Goal: Book appointment/travel/reservation

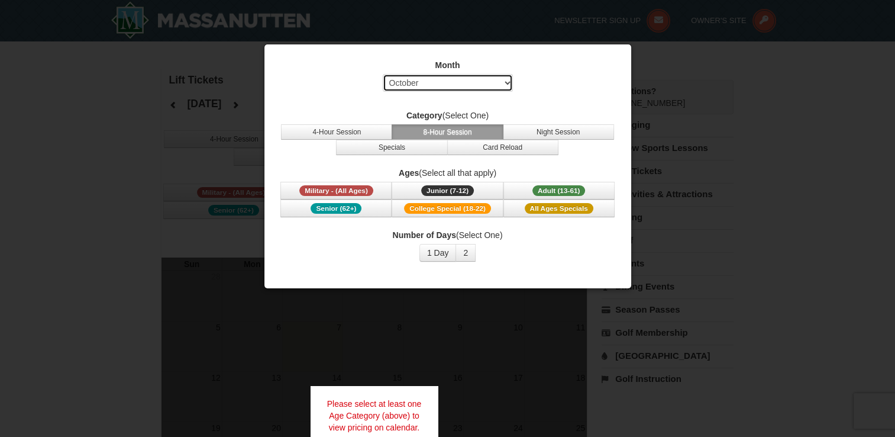
click at [506, 81] on select "Select October November December January February March April May June July Aug…" at bounding box center [448, 83] width 130 height 18
select select "12"
click at [383, 74] on select "Select October November December January February March April May June July Aug…" at bounding box center [448, 83] width 130 height 18
click at [386, 150] on button "Specials" at bounding box center [391, 147] width 111 height 15
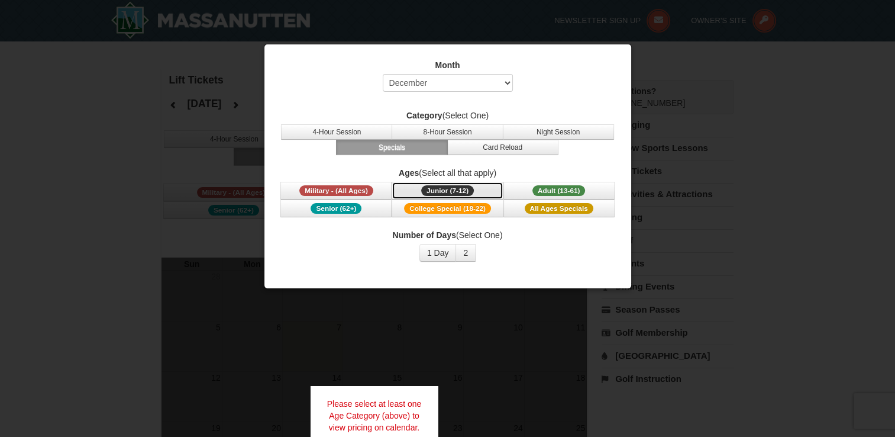
click at [430, 192] on span "Junior (7-12)" at bounding box center [447, 190] width 53 height 11
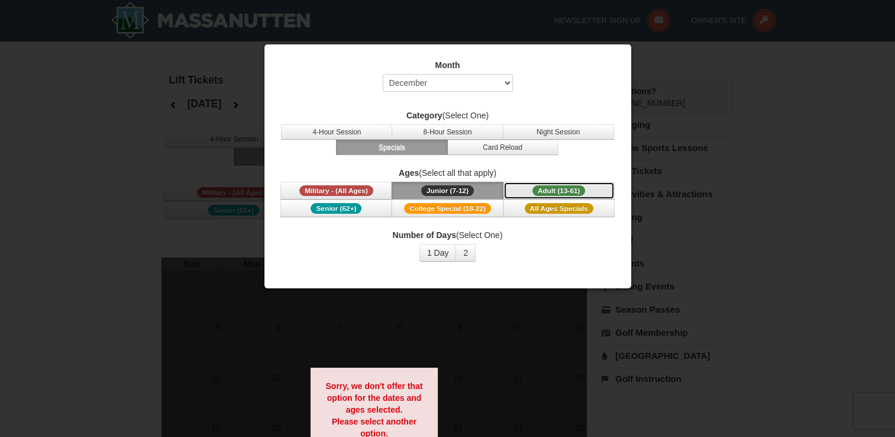
click at [541, 190] on span "Adult (13-61)" at bounding box center [558, 190] width 53 height 11
click at [354, 136] on button "4-Hour Session" at bounding box center [336, 131] width 111 height 15
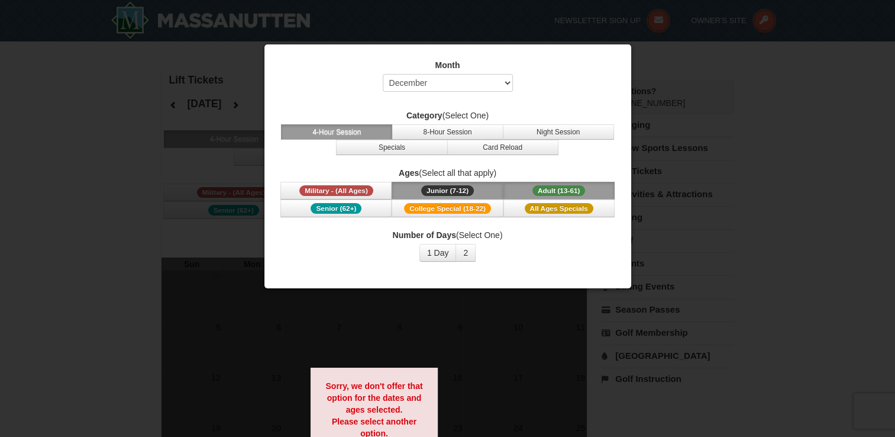
click at [357, 130] on button "4-Hour Session" at bounding box center [336, 131] width 111 height 15
click at [530, 190] on button "Adult (13-61) (13 - 61)" at bounding box center [558, 191] width 111 height 18
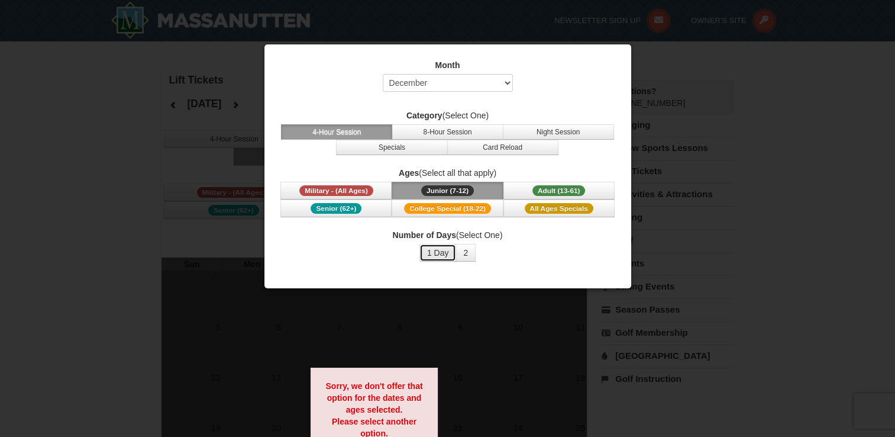
click at [441, 251] on button "1 Day" at bounding box center [437, 253] width 37 height 18
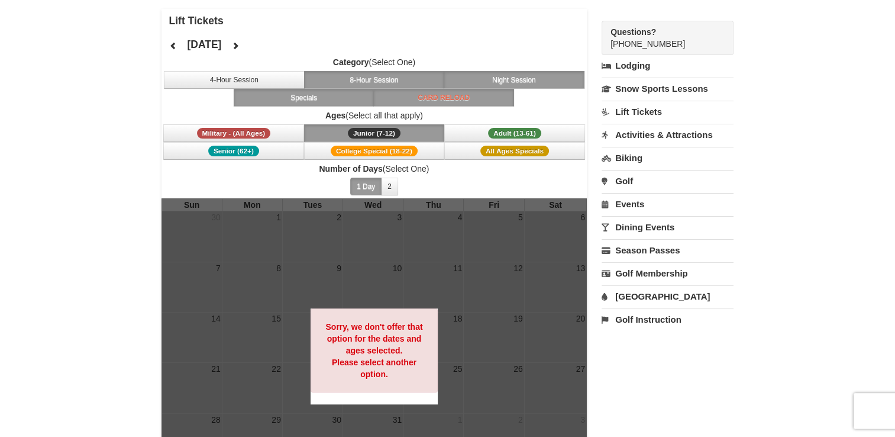
scroll to position [118, 0]
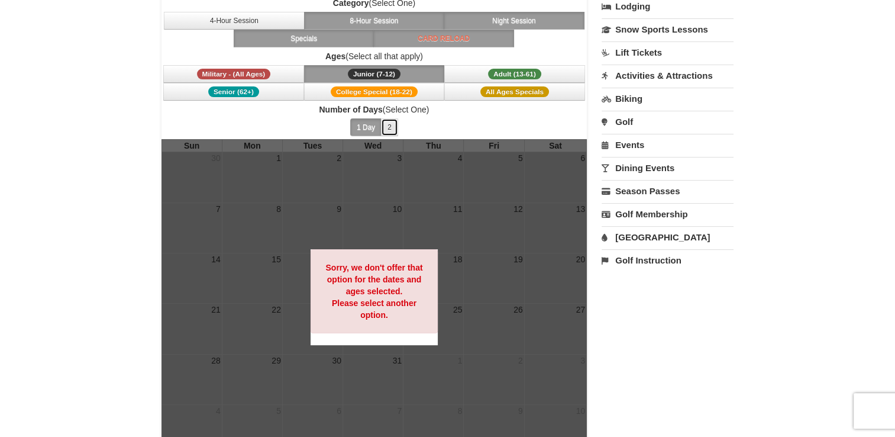
click at [388, 130] on button "2" at bounding box center [389, 127] width 17 height 18
click at [376, 126] on button "1 Day" at bounding box center [365, 127] width 31 height 18
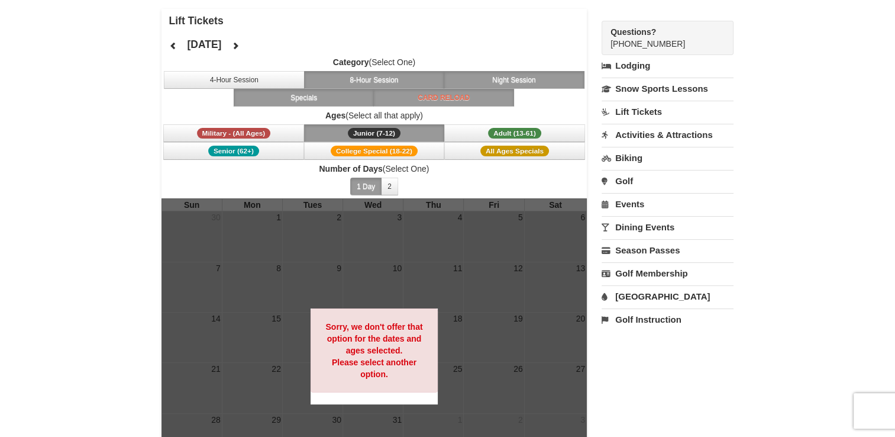
scroll to position [0, 0]
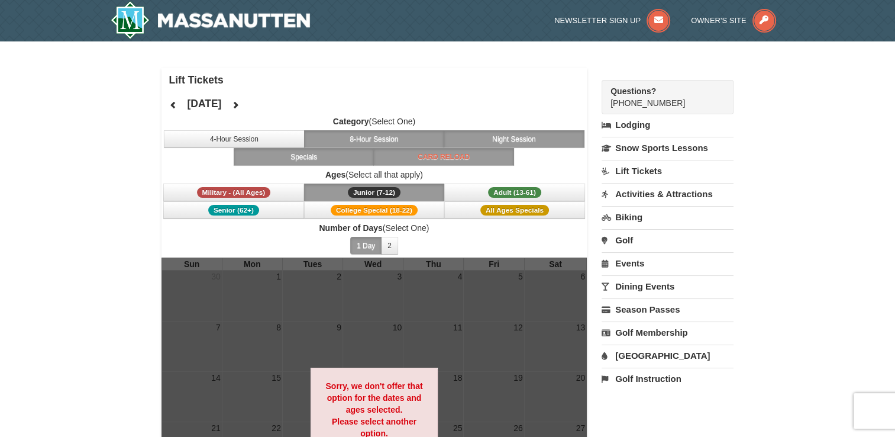
click at [627, 122] on link "Lodging" at bounding box center [668, 124] width 132 height 21
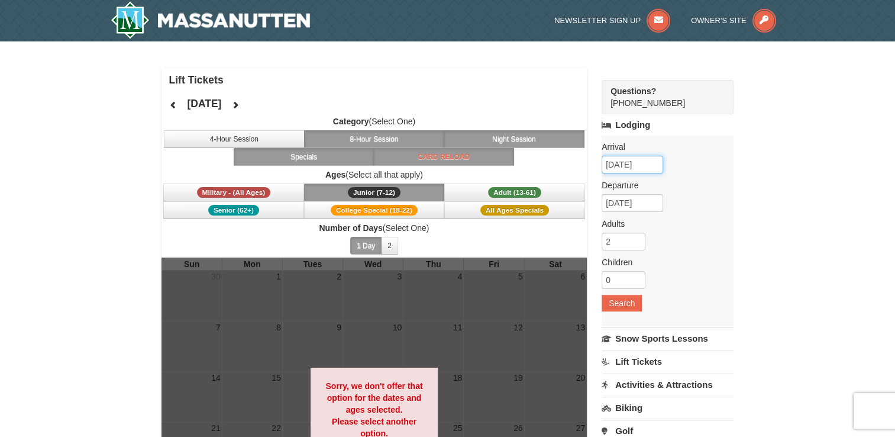
click at [628, 164] on input "10/07/2025" at bounding box center [633, 165] width 62 height 18
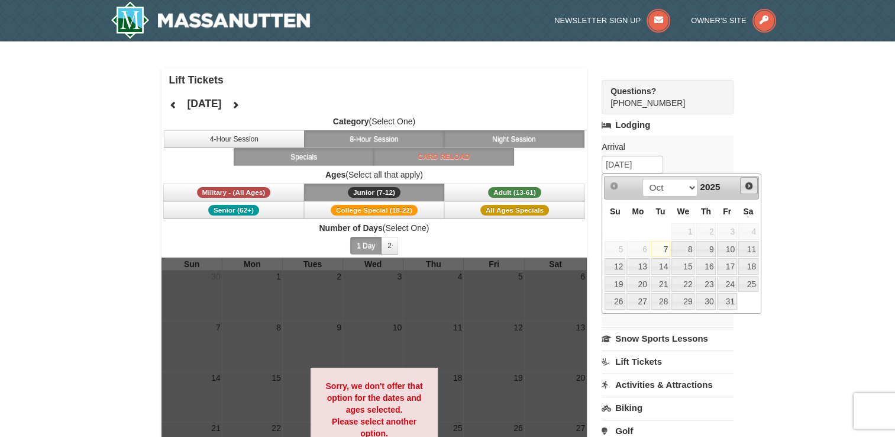
click at [748, 186] on span "Next" at bounding box center [748, 185] width 9 height 9
click at [751, 266] on link "20" at bounding box center [748, 266] width 20 height 17
type input "[DATE]"
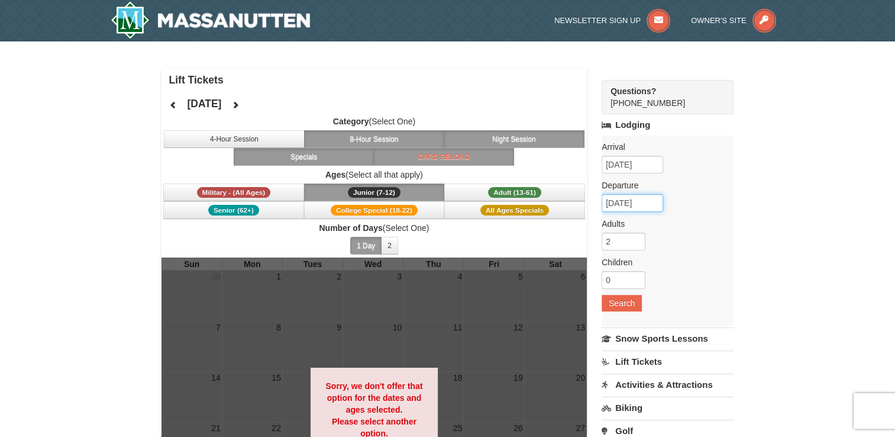
click at [651, 206] on input "12/21/2025" at bounding box center [633, 203] width 62 height 18
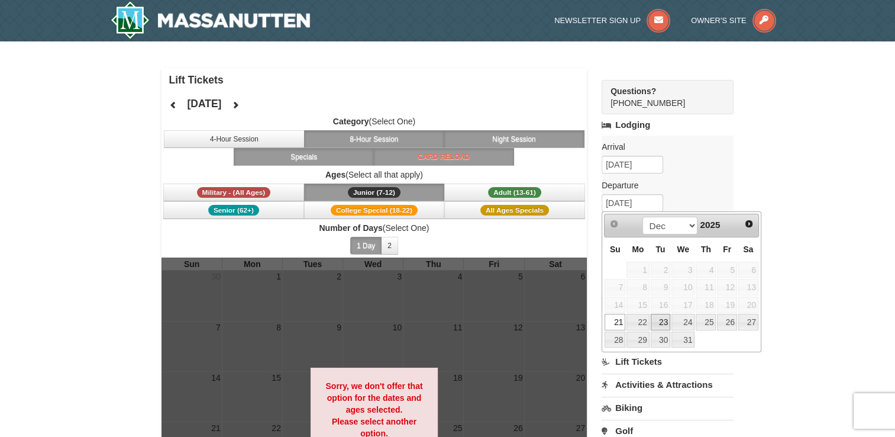
click at [655, 322] on link "23" at bounding box center [661, 322] width 20 height 17
type input "12/23/2025"
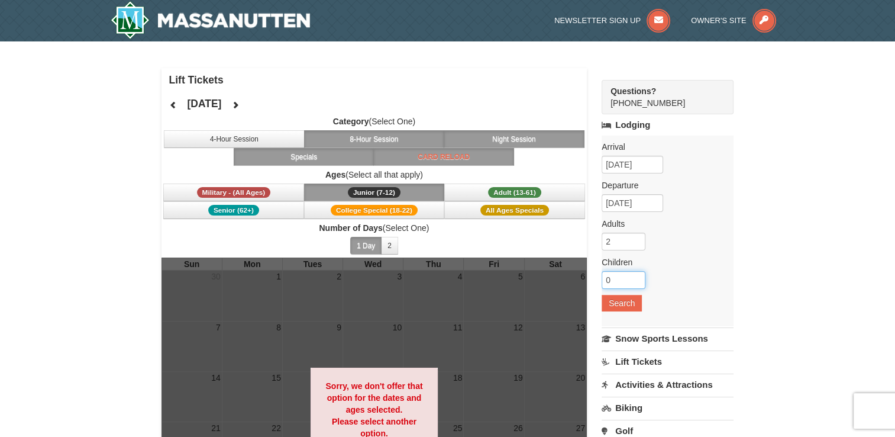
drag, startPoint x: 624, startPoint y: 279, endPoint x: 599, endPoint y: 274, distance: 25.2
click at [599, 274] on div "Lift Tickets December 2025 Category (Select One) 4-Hour Session 8-Hour Session …" at bounding box center [448, 330] width 573 height 524
type input "1"
click at [622, 303] on button "Search" at bounding box center [622, 303] width 40 height 17
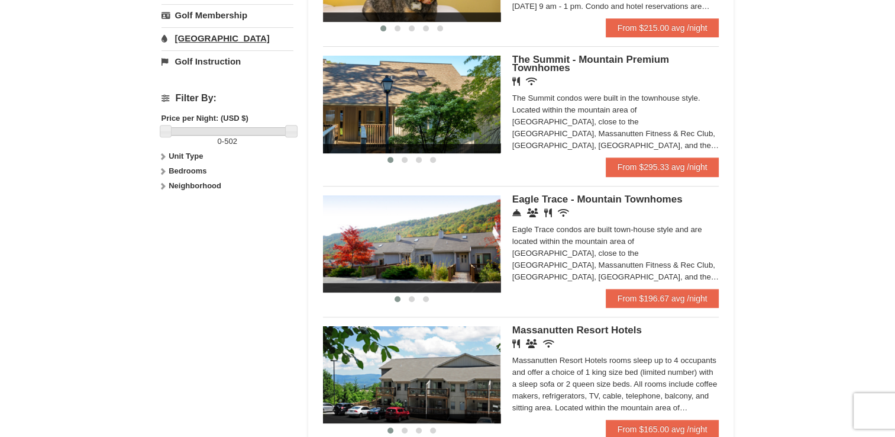
scroll to position [355, 0]
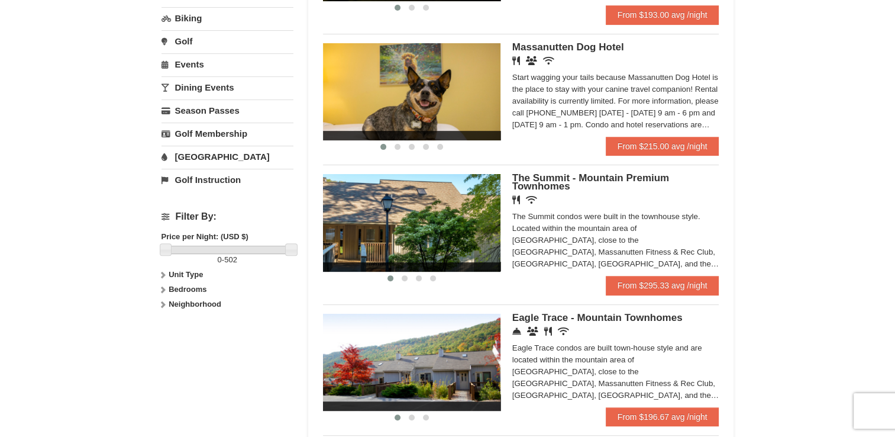
click at [175, 274] on strong "Unit Type" at bounding box center [186, 274] width 34 height 9
click at [181, 318] on div "Filter By: Price per Night: (USD $) 0 - 502 Unit Type Condominium Rating Proper…" at bounding box center [228, 273] width 132 height 143
click at [181, 310] on strong "Bedrooms" at bounding box center [188, 312] width 38 height 9
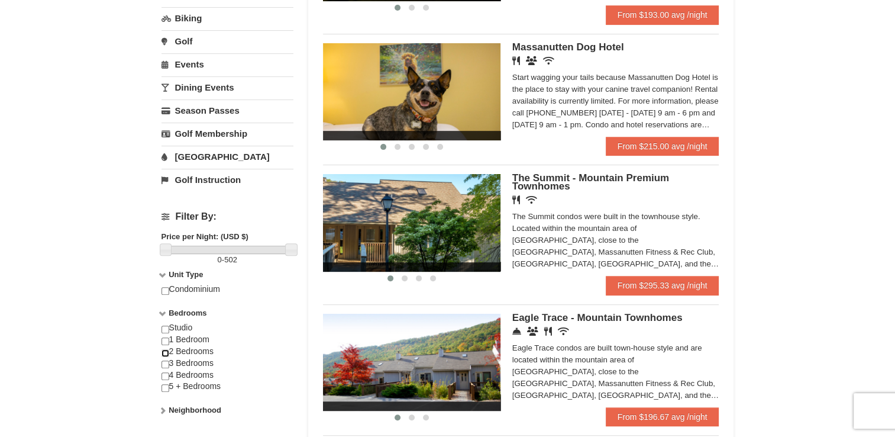
click at [167, 350] on input "checkbox" at bounding box center [166, 353] width 8 height 8
checkbox input "true"
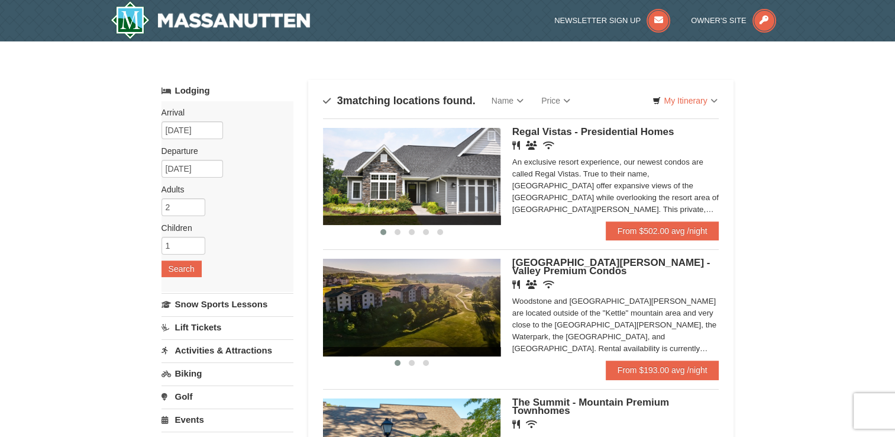
scroll to position [118, 0]
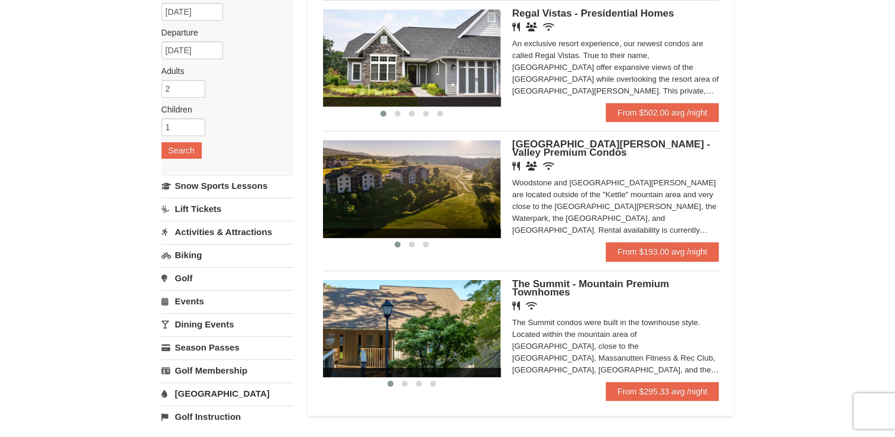
click at [525, 148] on span "Woodstone Meadows - Valley Premium Condos" at bounding box center [611, 148] width 198 height 20
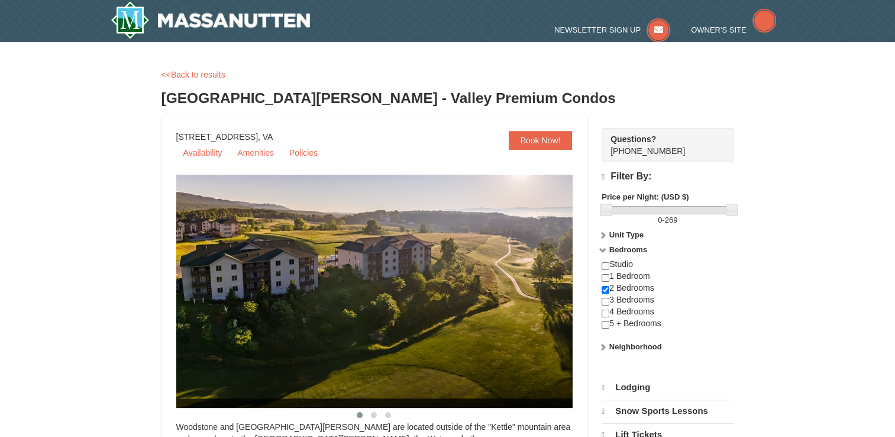
select select "10"
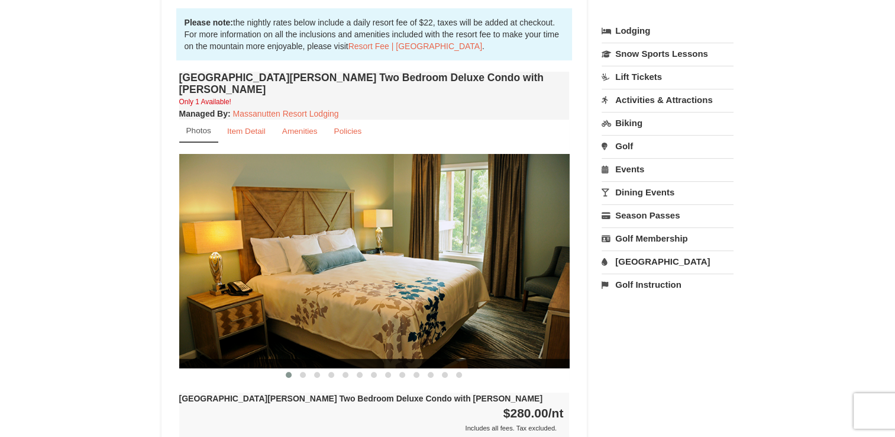
scroll to position [414, 0]
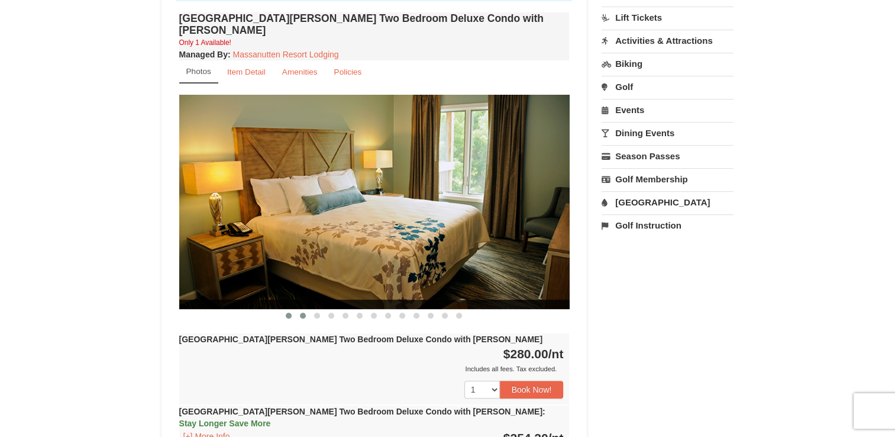
click at [301, 312] on span at bounding box center [303, 315] width 6 height 6
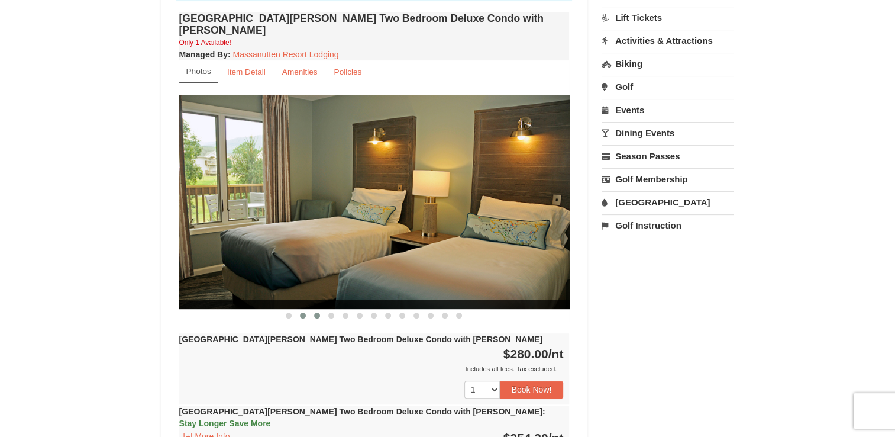
click at [319, 312] on span at bounding box center [317, 315] width 6 height 6
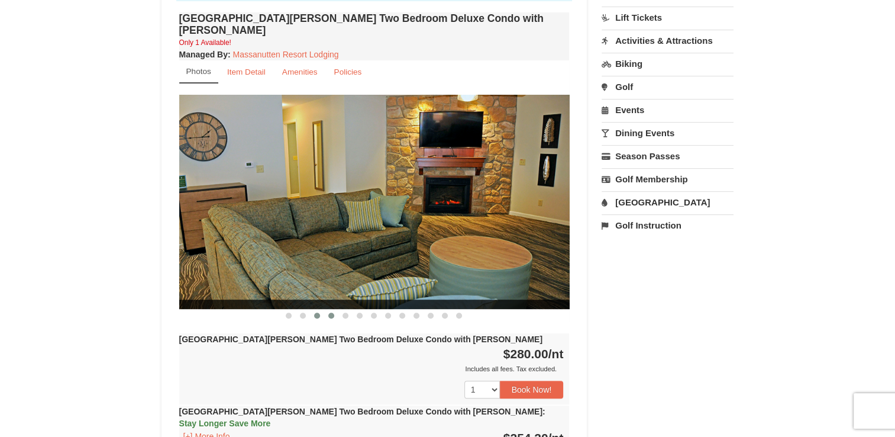
click at [328, 312] on span at bounding box center [331, 315] width 6 height 6
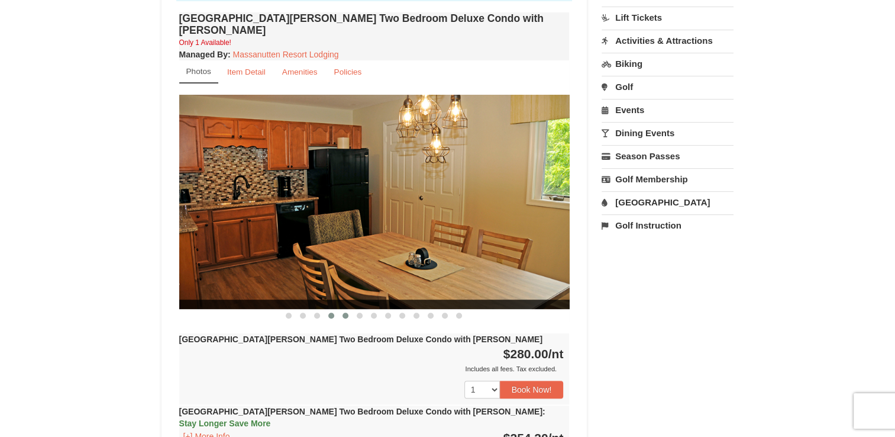
click at [343, 312] on span at bounding box center [346, 315] width 6 height 6
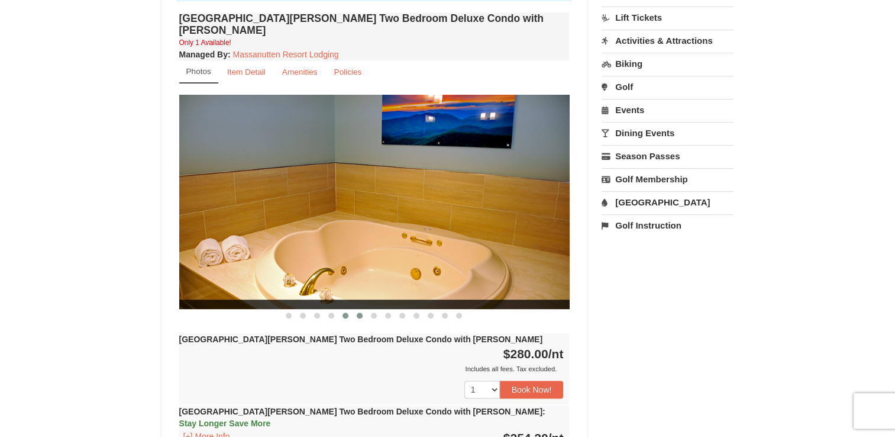
click at [361, 312] on span at bounding box center [360, 315] width 6 height 6
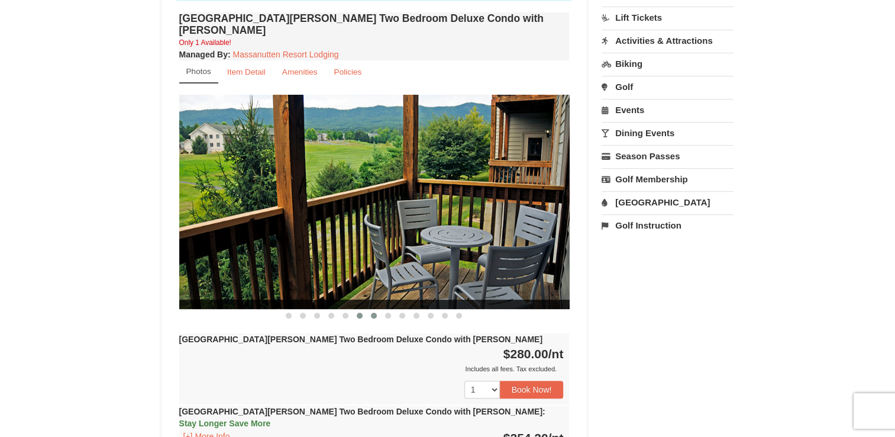
click at [372, 312] on span at bounding box center [374, 315] width 6 height 6
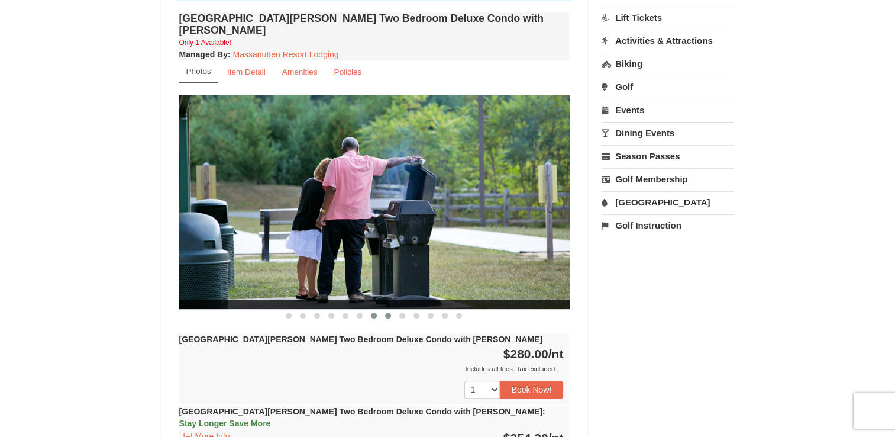
click at [386, 312] on span at bounding box center [388, 315] width 6 height 6
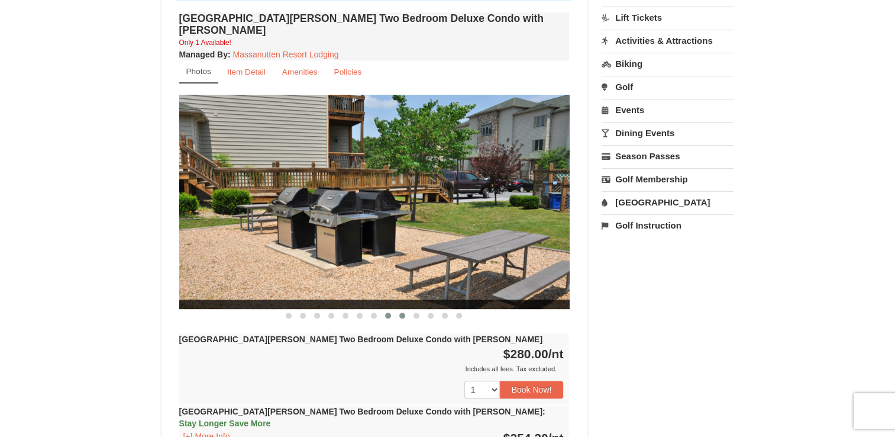
click at [402, 312] on span at bounding box center [402, 315] width 6 height 6
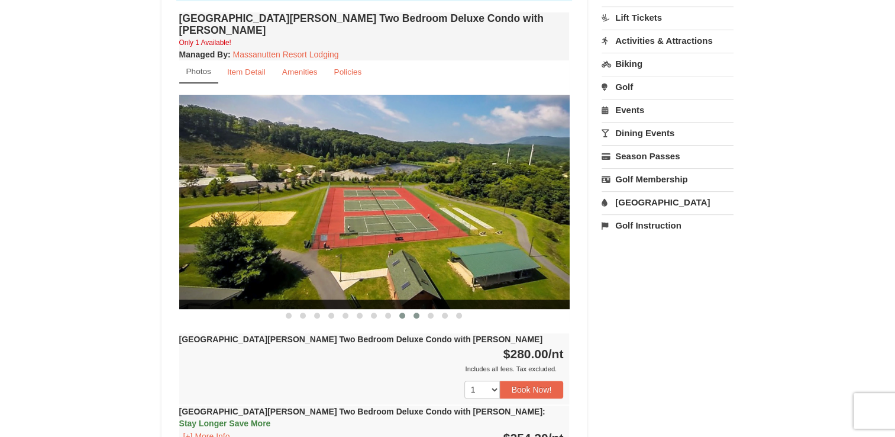
click at [417, 312] on span at bounding box center [417, 315] width 6 height 6
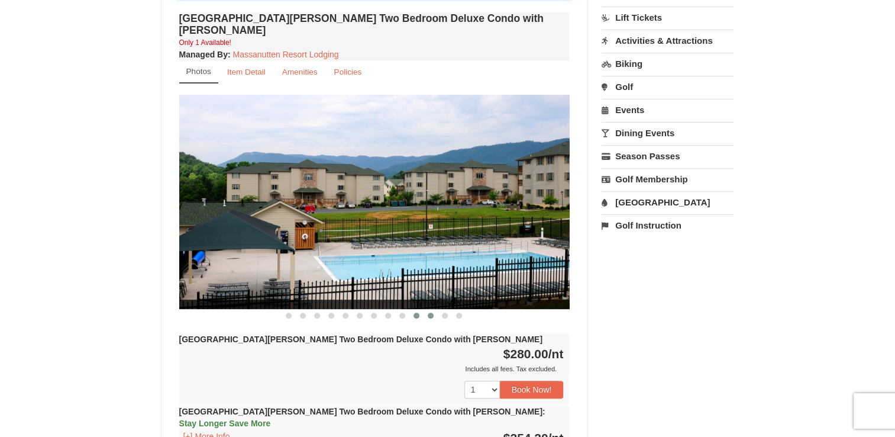
click at [431, 312] on span at bounding box center [431, 315] width 6 height 6
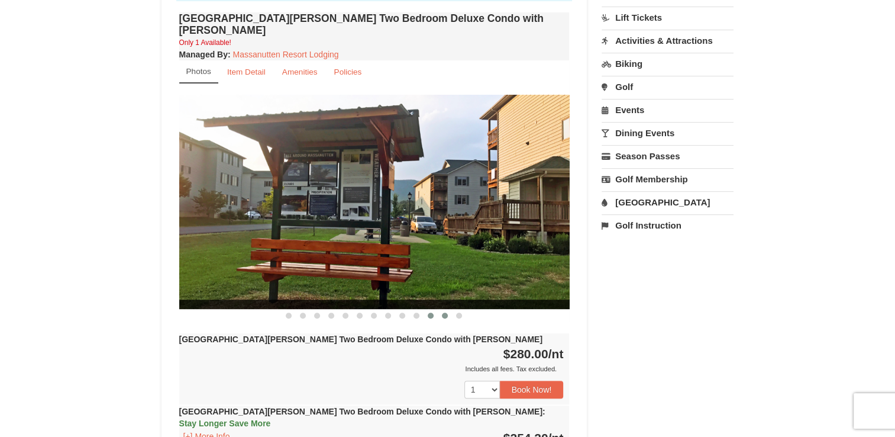
click at [445, 312] on span at bounding box center [445, 315] width 6 height 6
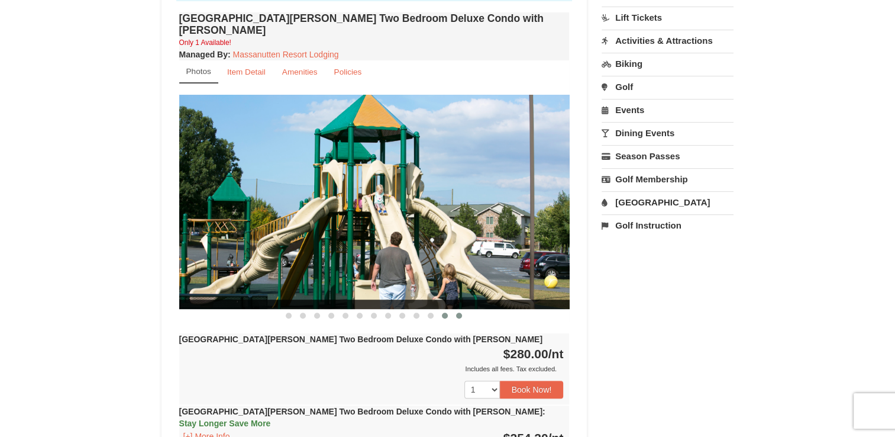
click at [460, 312] on span at bounding box center [459, 315] width 6 height 6
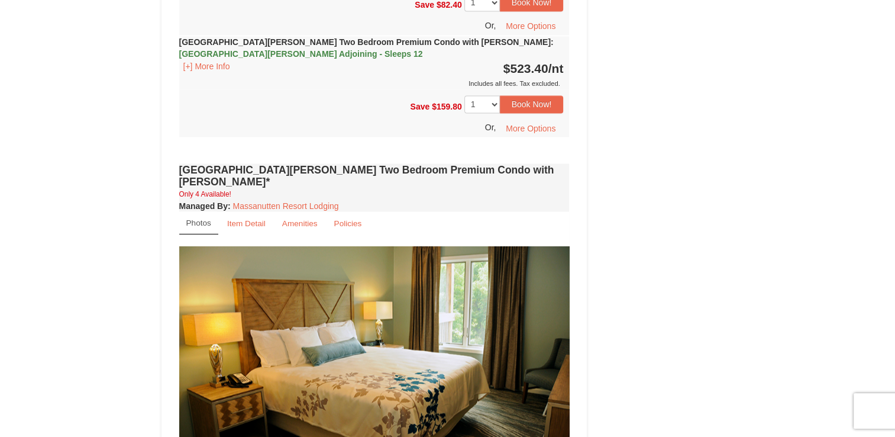
scroll to position [2189, 0]
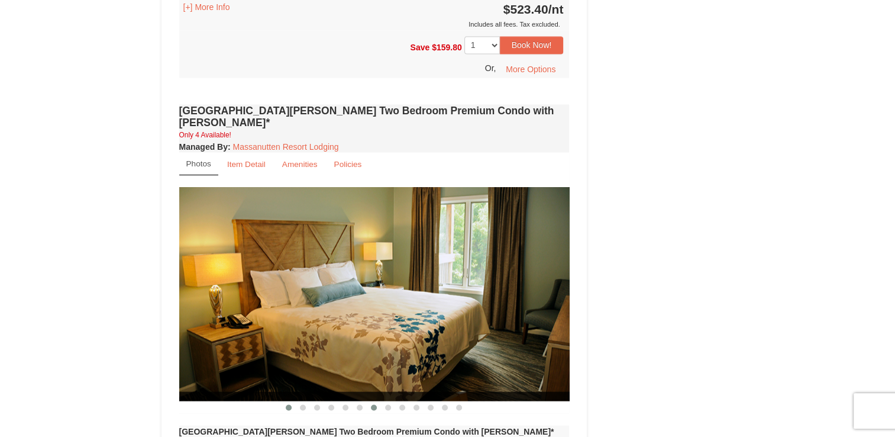
click at [374, 401] on button at bounding box center [374, 407] width 14 height 12
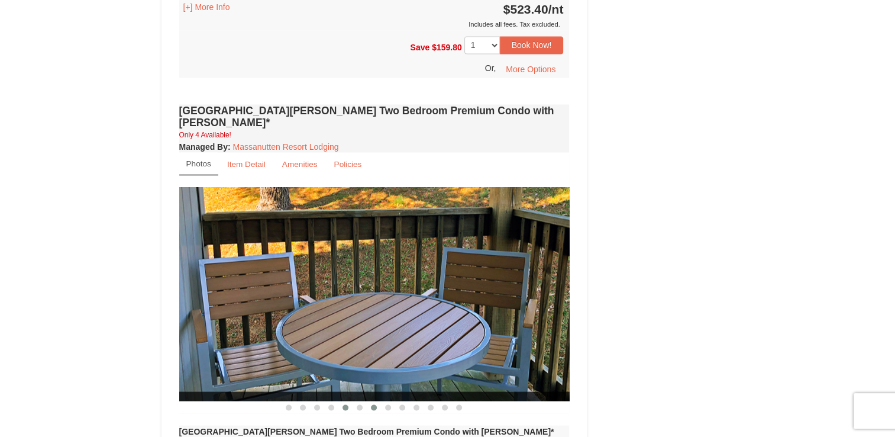
click at [345, 404] on span at bounding box center [346, 407] width 6 height 6
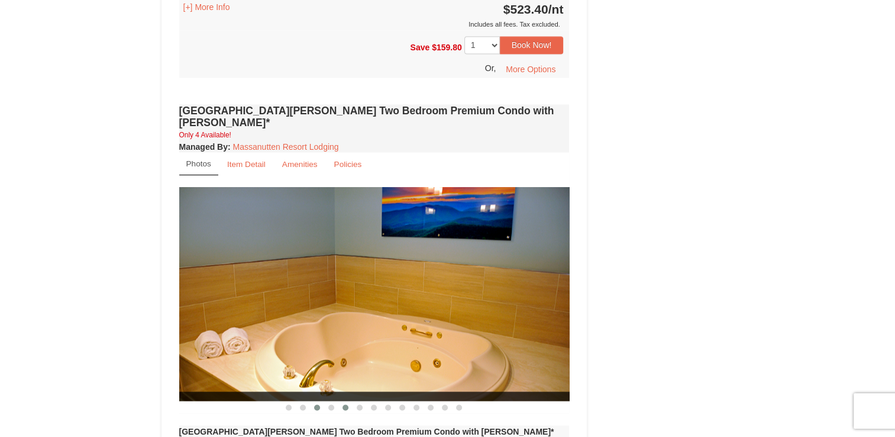
click at [315, 404] on span at bounding box center [317, 407] width 6 height 6
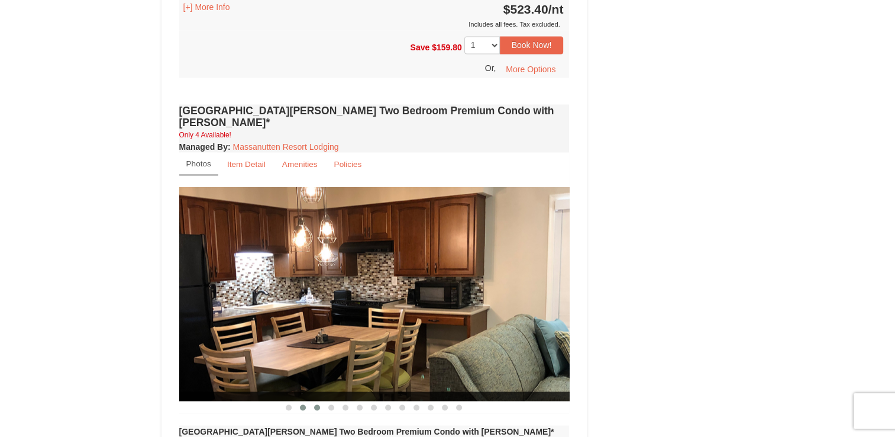
click at [304, 404] on span at bounding box center [303, 407] width 6 height 6
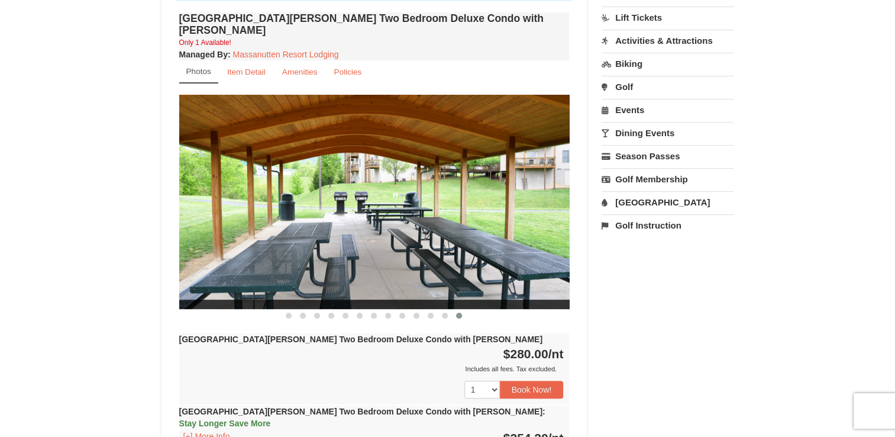
scroll to position [0, 0]
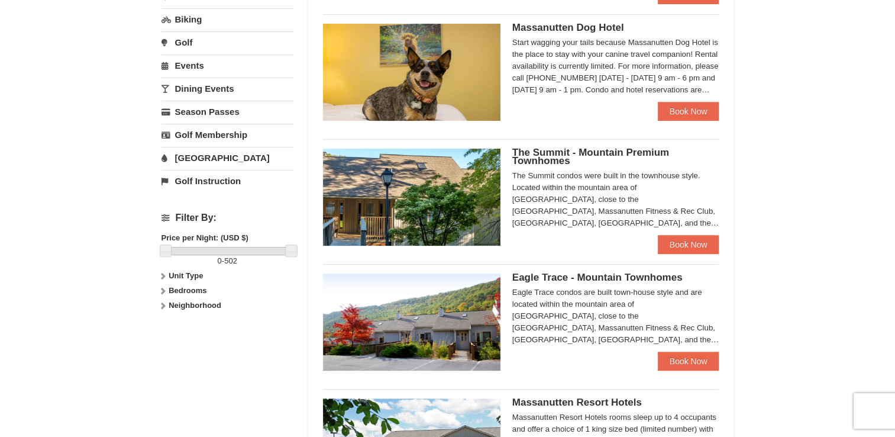
scroll to position [295, 0]
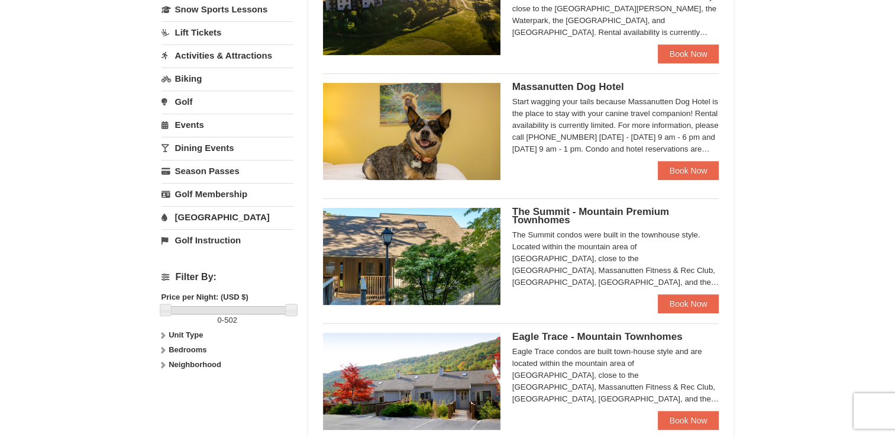
click at [189, 345] on strong "Bedrooms" at bounding box center [188, 349] width 38 height 9
click at [163, 387] on input "checkbox" at bounding box center [166, 390] width 8 height 8
checkbox input "true"
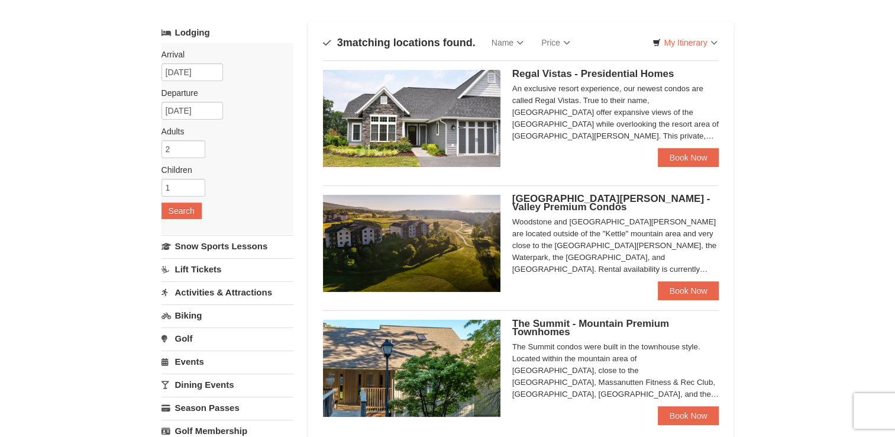
scroll to position [176, 0]
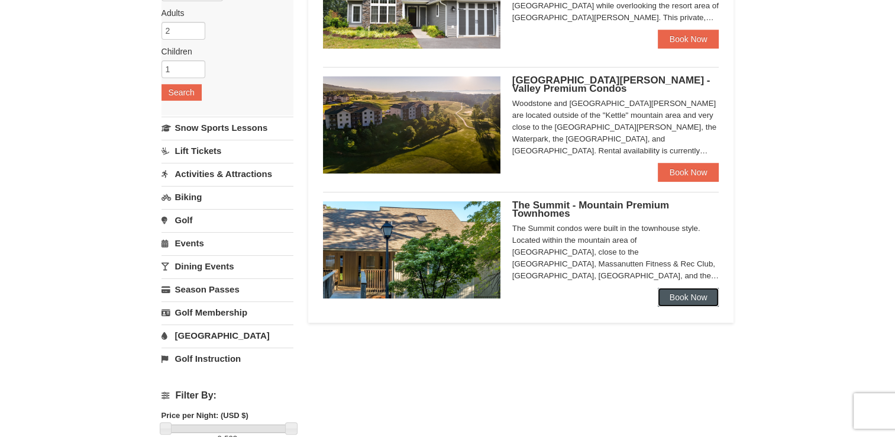
click at [669, 301] on link "Book Now" at bounding box center [689, 297] width 62 height 19
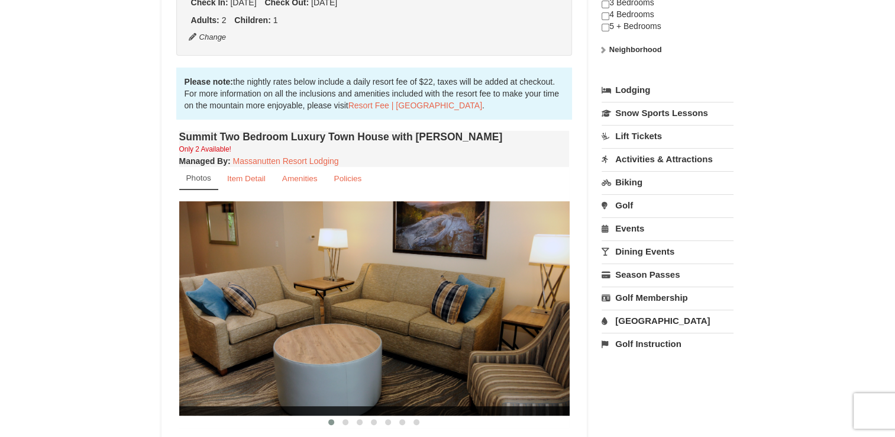
scroll to position [473, 0]
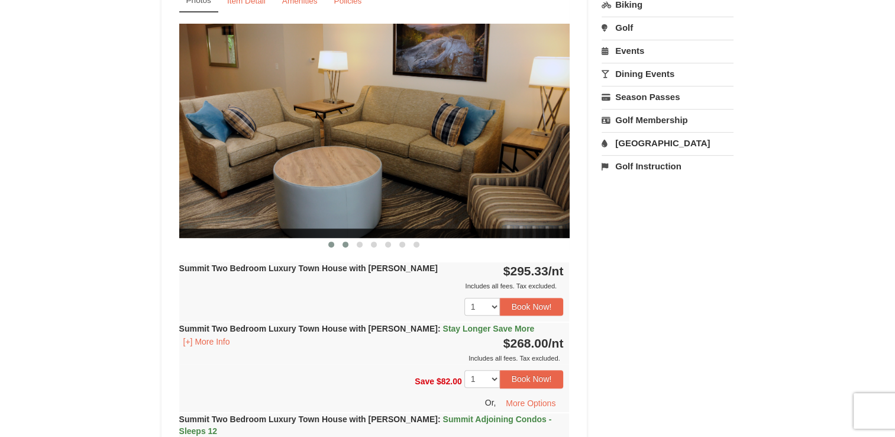
click at [345, 241] on span at bounding box center [346, 244] width 6 height 6
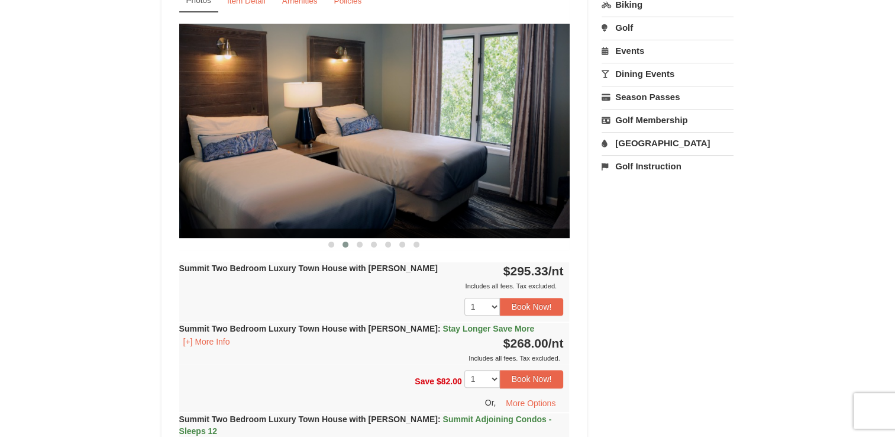
scroll to position [414, 0]
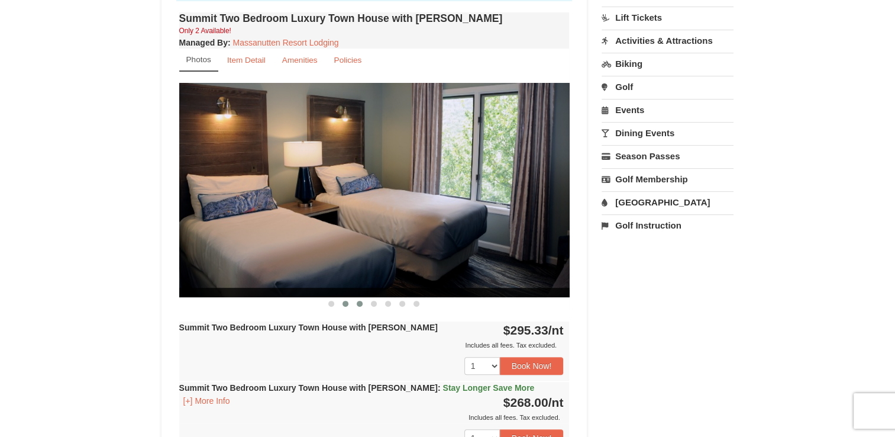
click at [360, 302] on span at bounding box center [360, 304] width 6 height 6
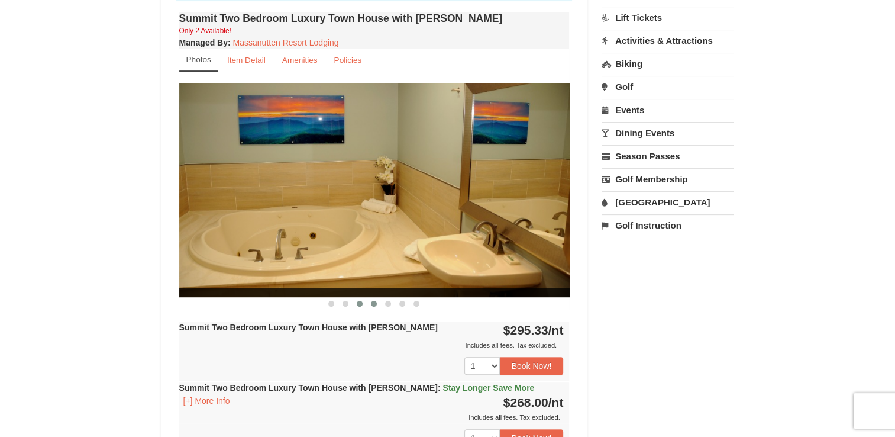
click at [372, 298] on button at bounding box center [374, 304] width 14 height 12
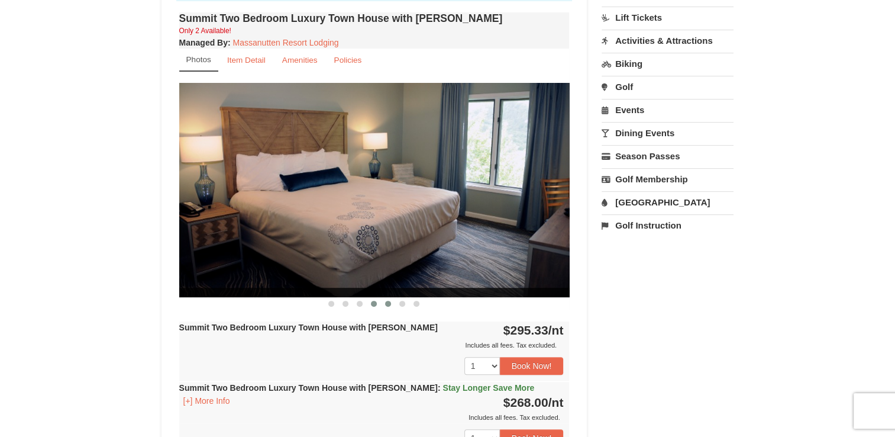
click at [385, 298] on button at bounding box center [388, 304] width 14 height 12
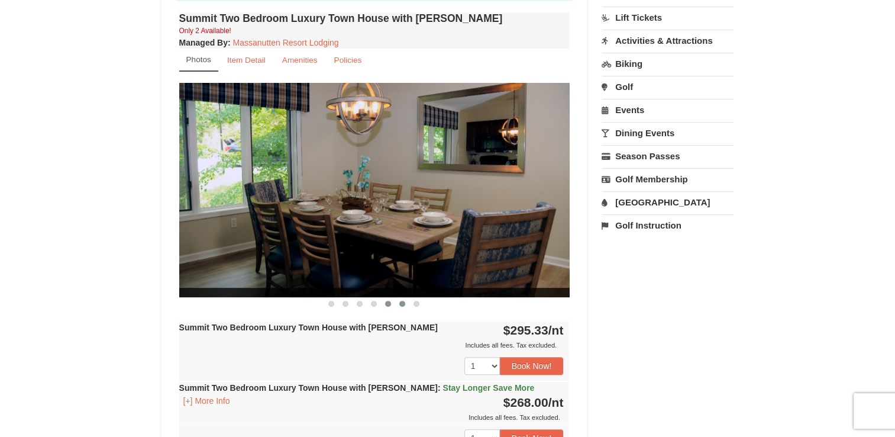
click at [396, 302] on button at bounding box center [402, 304] width 14 height 12
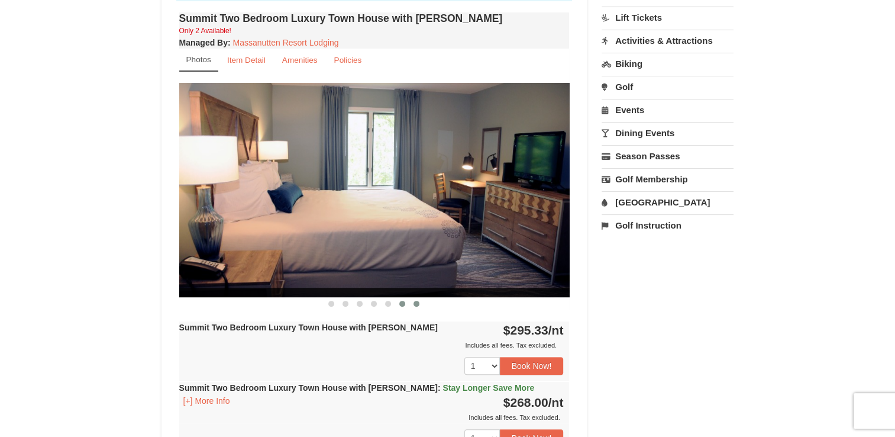
click at [416, 304] on span at bounding box center [417, 304] width 6 height 6
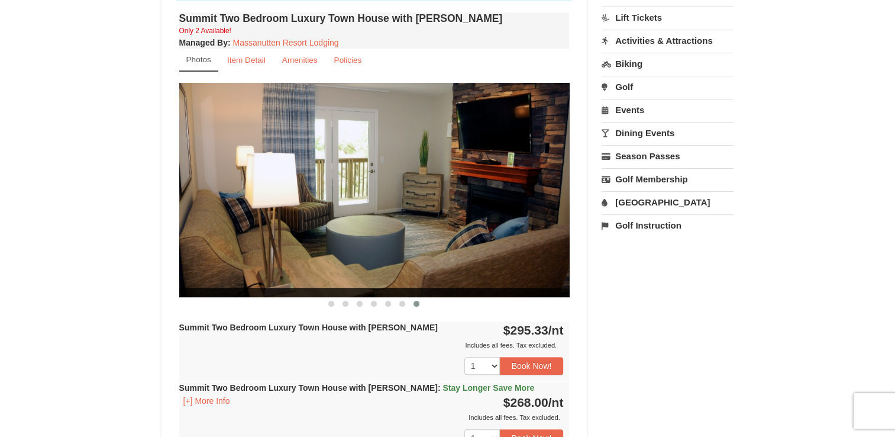
scroll to position [118, 0]
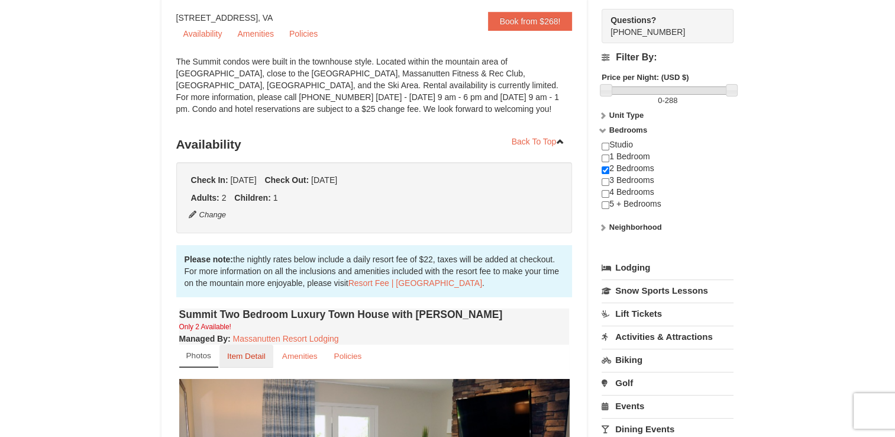
click at [250, 354] on small "Item Detail" at bounding box center [246, 355] width 38 height 9
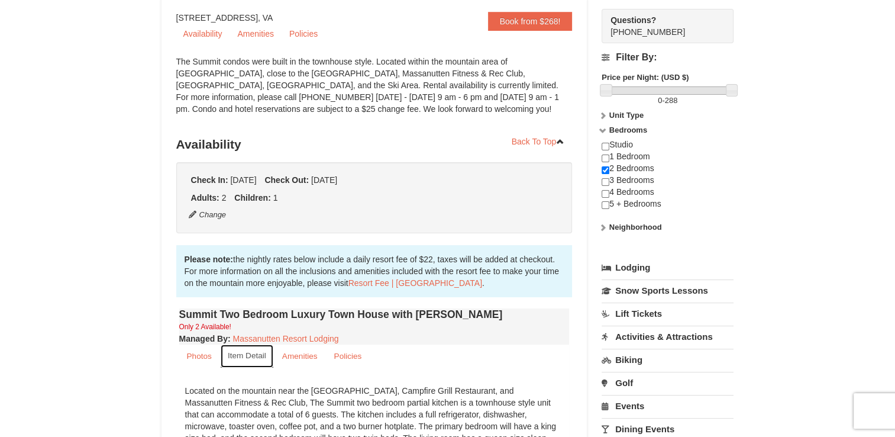
scroll to position [177, 0]
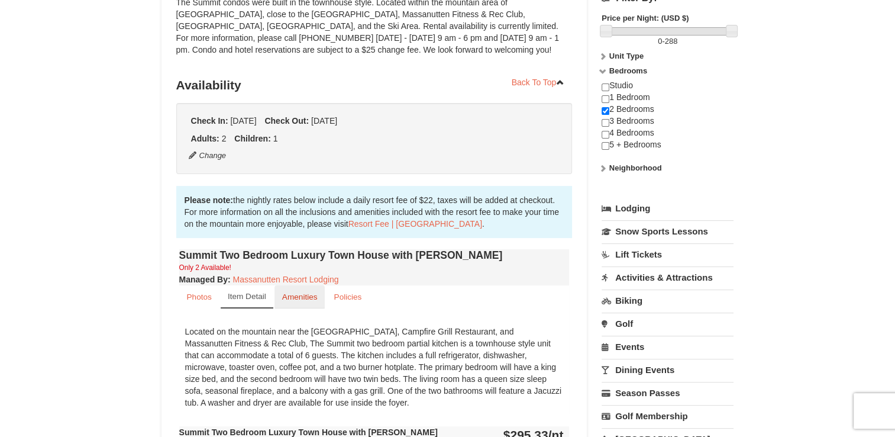
click at [303, 298] on small "Amenities" at bounding box center [299, 296] width 35 height 9
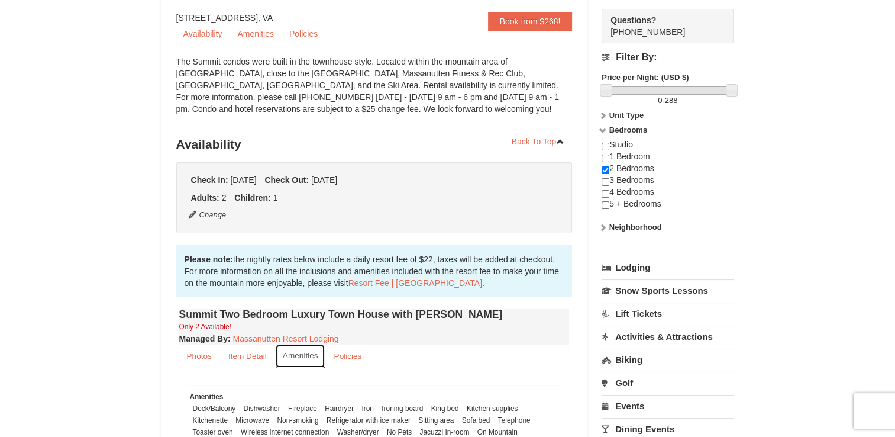
scroll to position [0, 0]
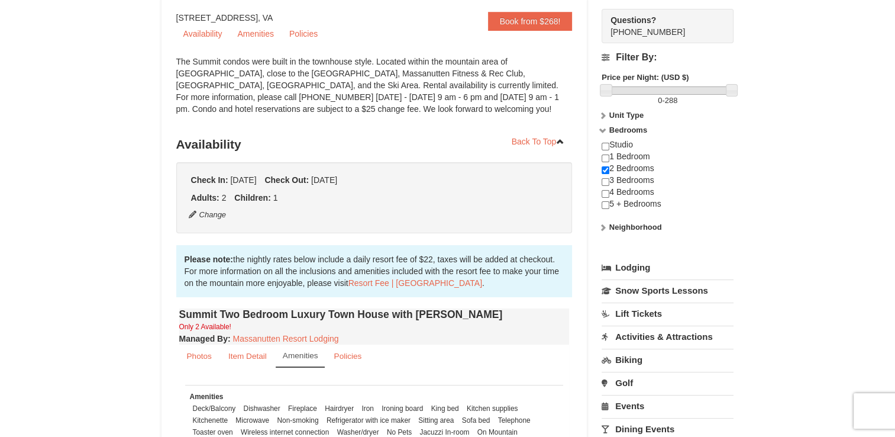
click at [639, 264] on link "Lodging" at bounding box center [668, 267] width 132 height 21
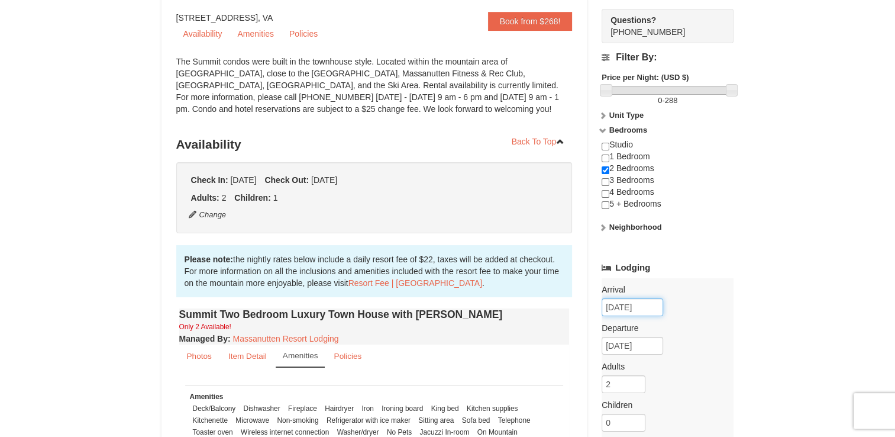
click at [650, 309] on input "12/20/2025" at bounding box center [633, 307] width 62 height 18
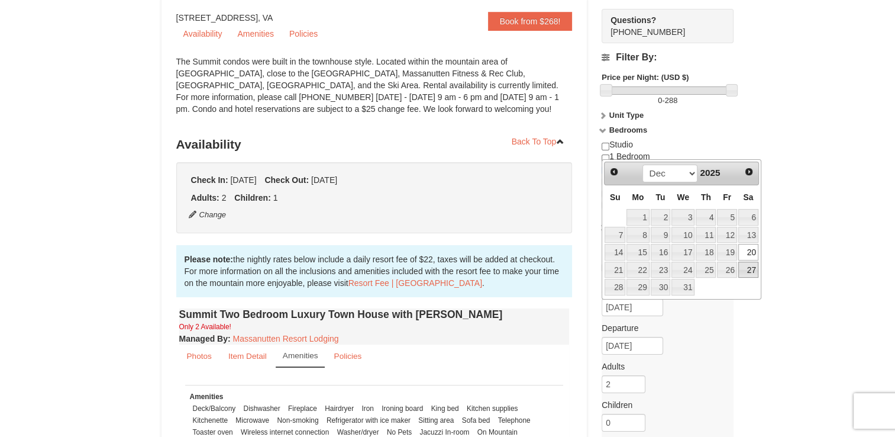
click at [750, 269] on link "27" at bounding box center [748, 269] width 20 height 17
type input "[DATE]"
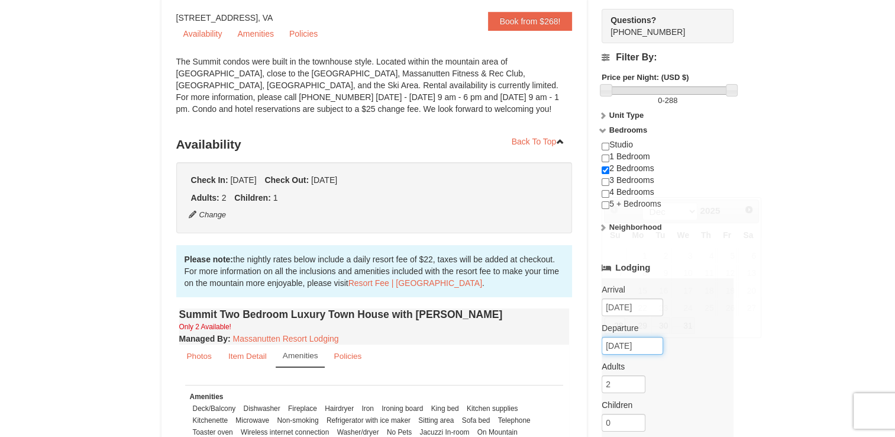
click at [638, 344] on input "12/28/2025" at bounding box center [633, 346] width 62 height 18
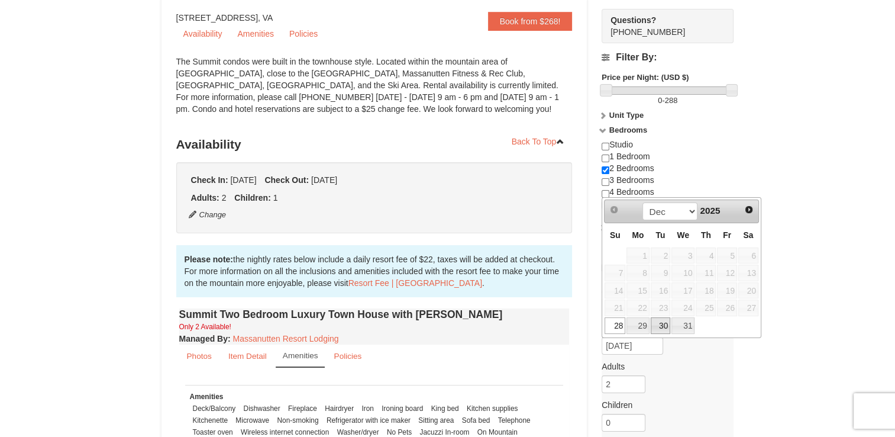
click at [659, 319] on link "30" at bounding box center [661, 325] width 20 height 17
type input "[DATE]"
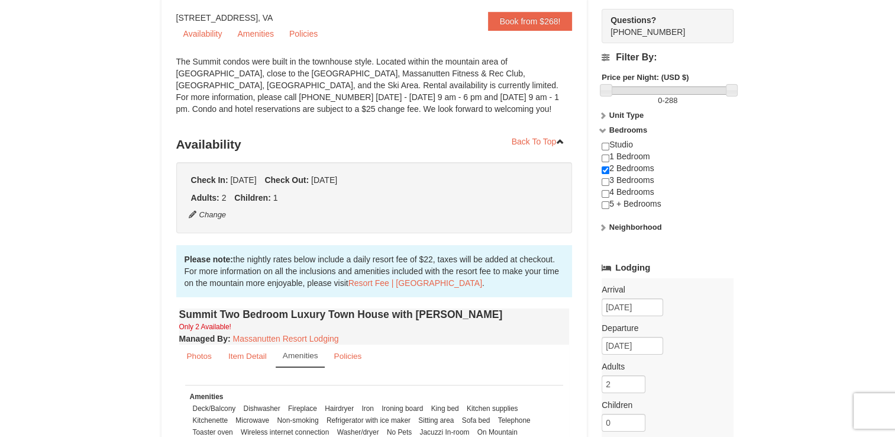
scroll to position [177, 0]
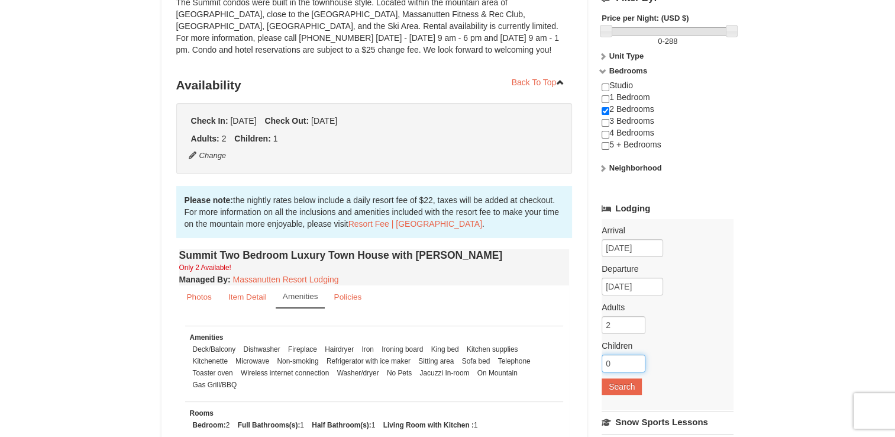
click at [633, 356] on input "0" at bounding box center [624, 363] width 44 height 18
type input "1"
click at [634, 389] on button "Search" at bounding box center [622, 386] width 40 height 17
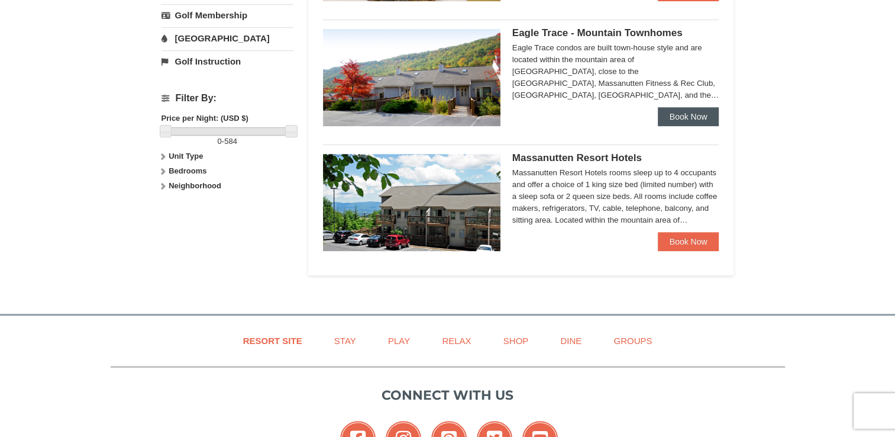
scroll to position [355, 0]
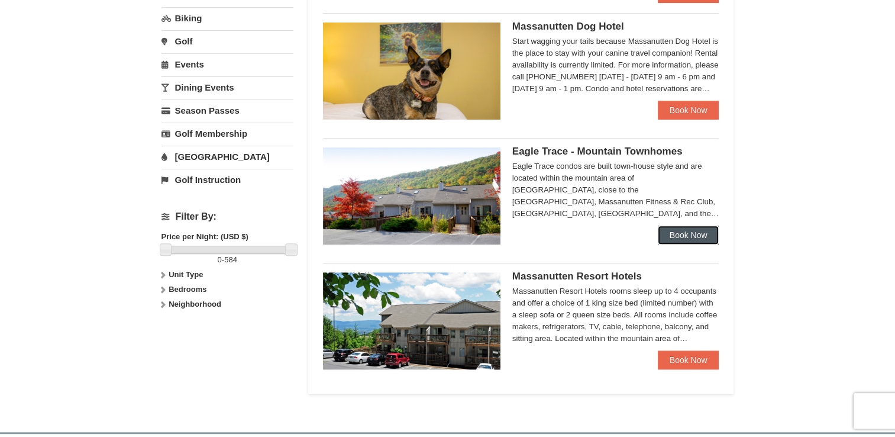
click at [674, 239] on link "Book Now" at bounding box center [689, 234] width 62 height 19
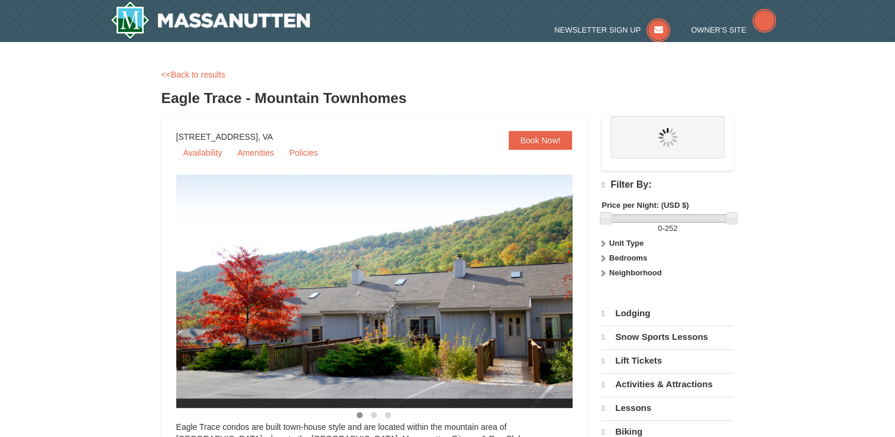
select select "10"
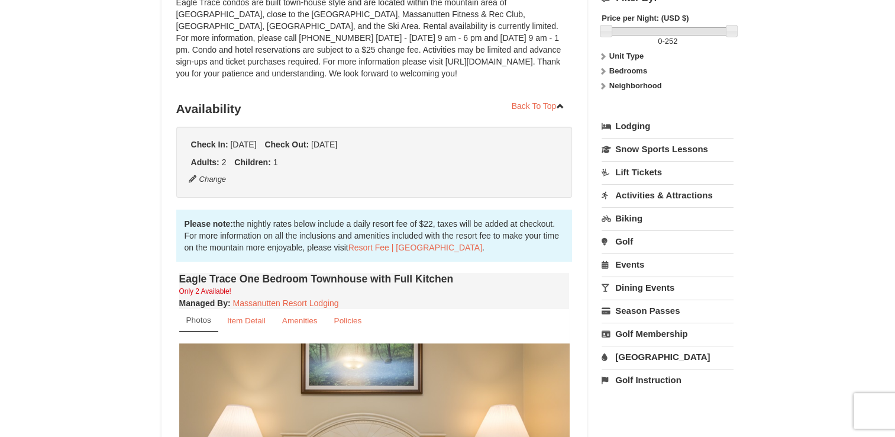
scroll to position [414, 0]
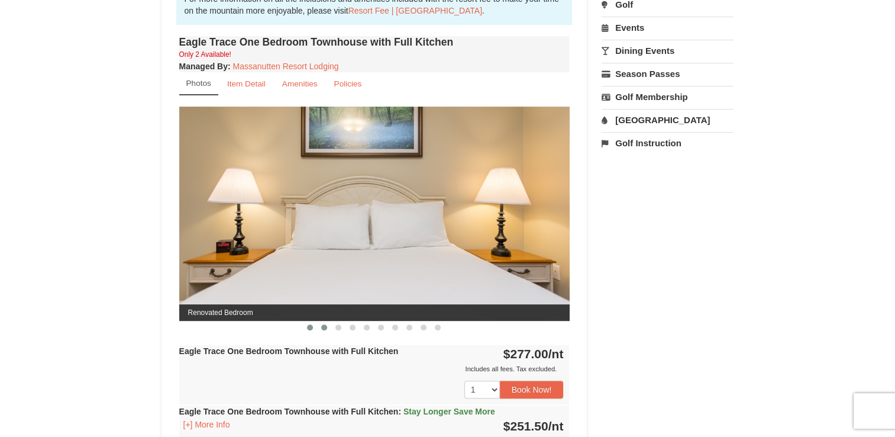
click at [322, 328] on span at bounding box center [324, 327] width 6 height 6
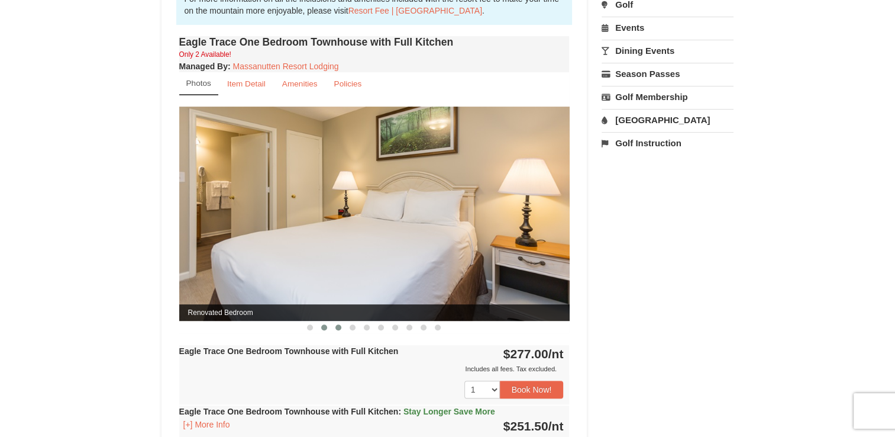
click at [339, 328] on span at bounding box center [338, 327] width 6 height 6
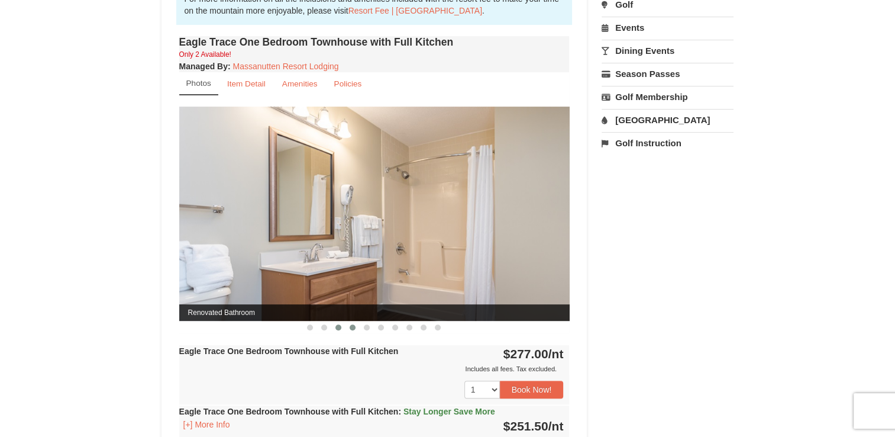
click at [350, 327] on span at bounding box center [353, 327] width 6 height 6
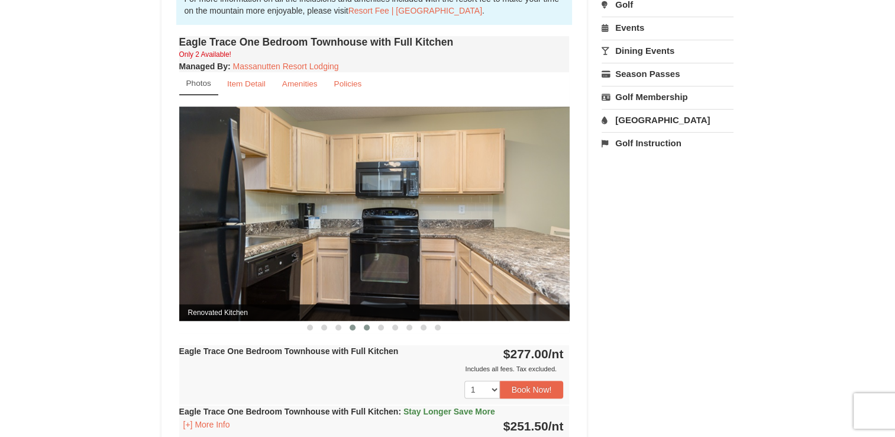
click at [367, 325] on span at bounding box center [367, 327] width 6 height 6
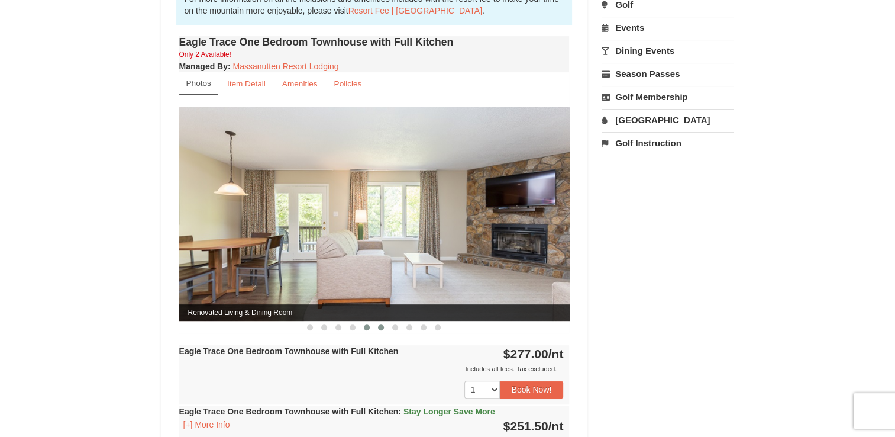
click at [381, 326] on span at bounding box center [381, 327] width 6 height 6
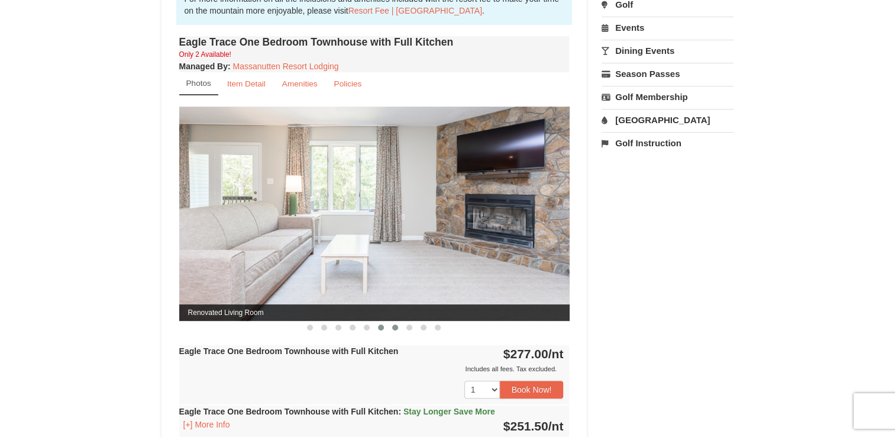
click at [393, 324] on span at bounding box center [395, 327] width 6 height 6
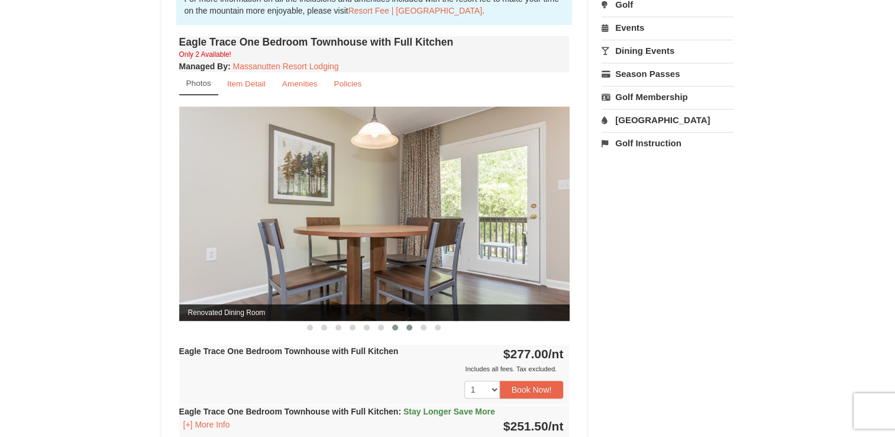
click at [402, 325] on button at bounding box center [409, 327] width 14 height 12
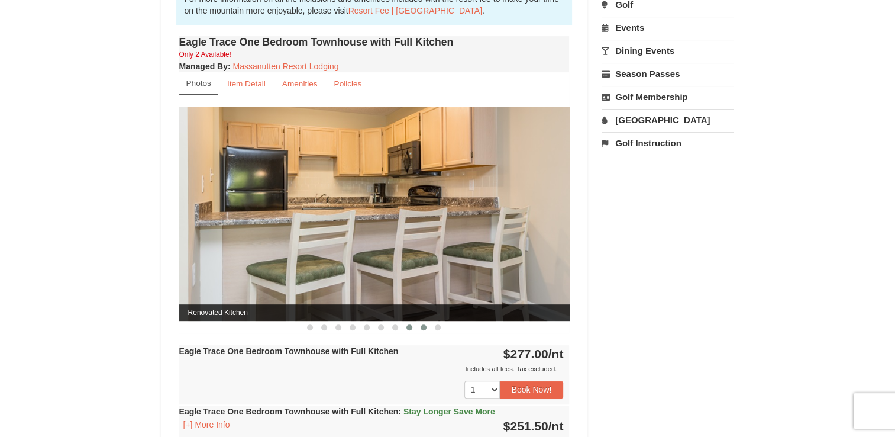
click at [421, 328] on button at bounding box center [423, 327] width 14 height 12
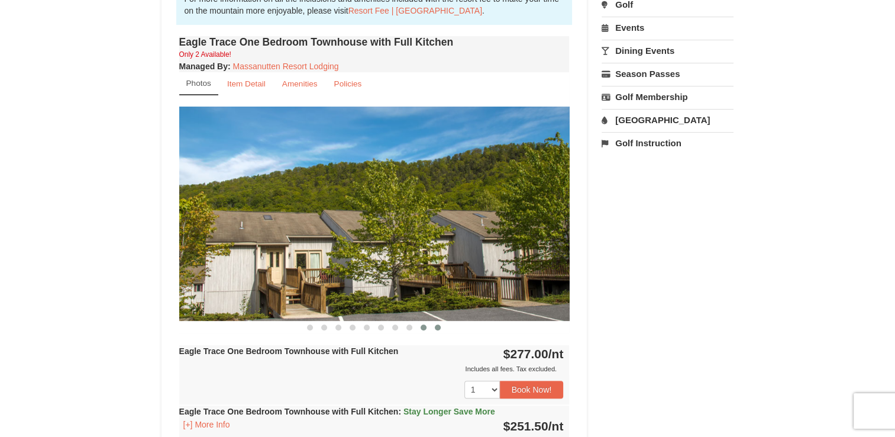
click at [444, 330] on button at bounding box center [438, 327] width 14 height 12
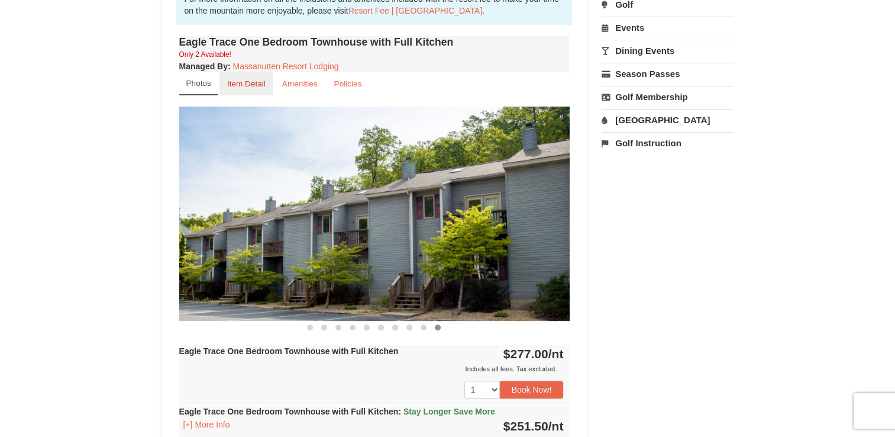
click at [259, 82] on small "Item Detail" at bounding box center [246, 83] width 38 height 9
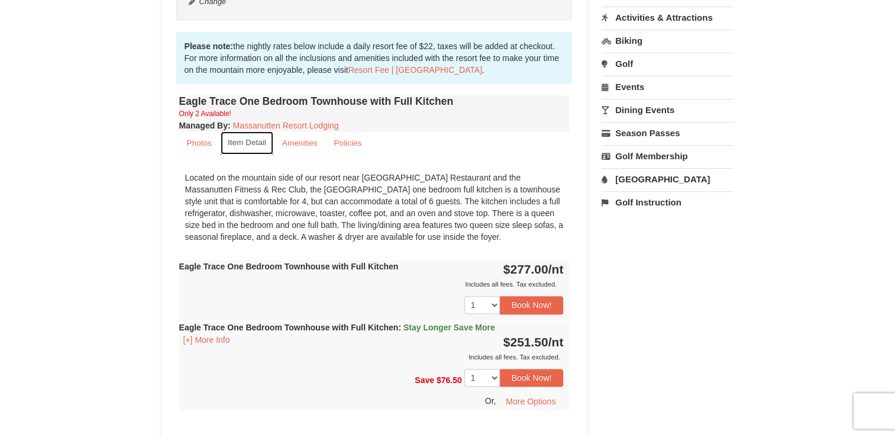
scroll to position [0, 0]
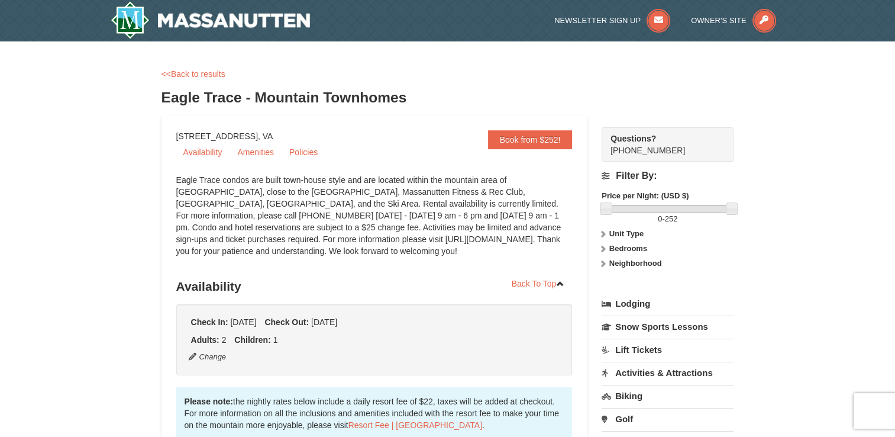
click at [618, 256] on div "Filter By: Price per Night: (USD $) 0 - 252 Unit Type Condominium Rating Proper…" at bounding box center [668, 222] width 132 height 120
click at [620, 266] on strong "Neighborhood" at bounding box center [635, 263] width 53 height 9
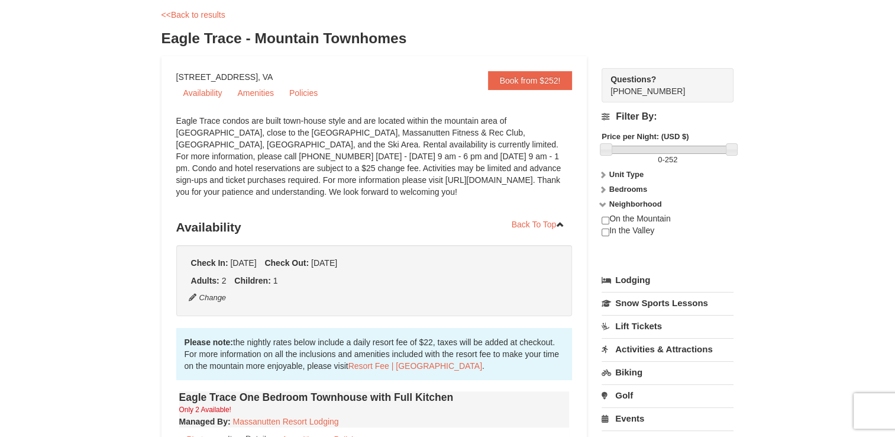
scroll to position [118, 0]
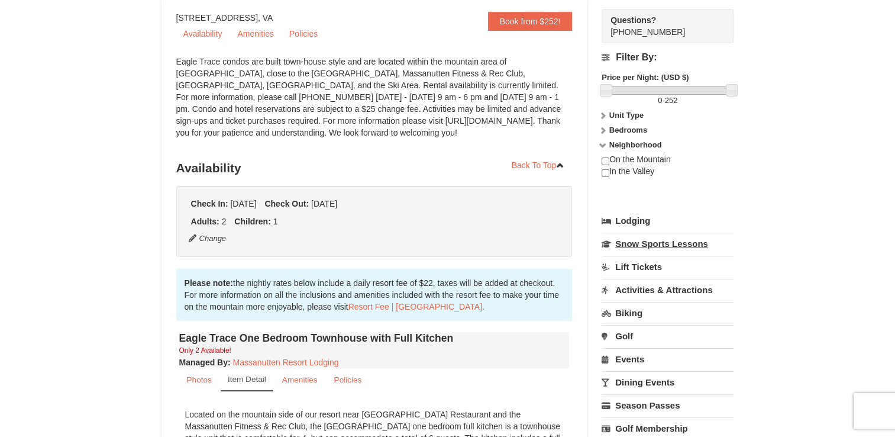
click at [625, 248] on link "Snow Sports Lessons" at bounding box center [668, 243] width 132 height 22
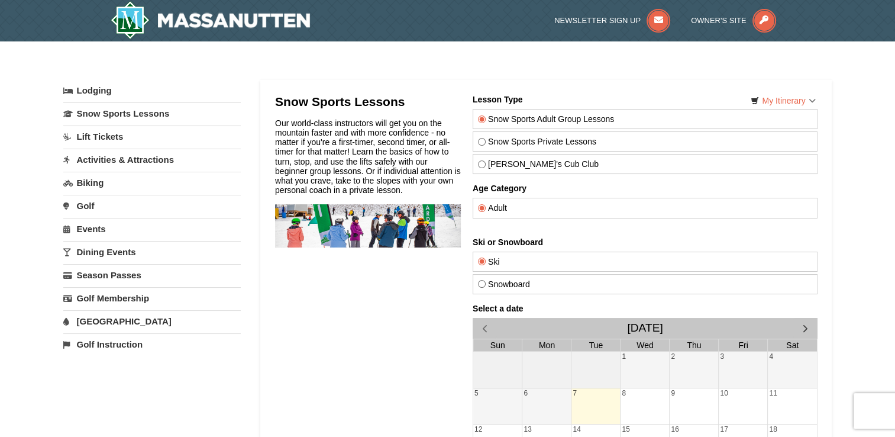
click at [479, 164] on input "Theo's Cub Club" at bounding box center [481, 164] width 8 height 8
radio input "true"
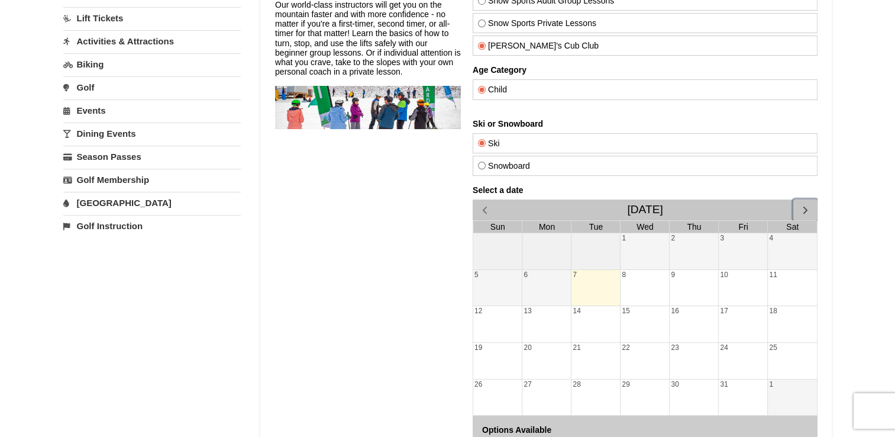
click at [804, 205] on span "button" at bounding box center [805, 210] width 12 height 12
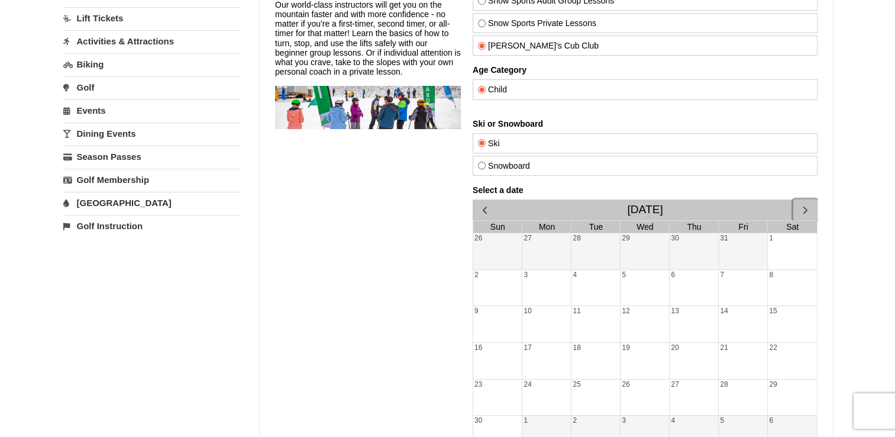
click at [804, 205] on span "button" at bounding box center [805, 210] width 12 height 12
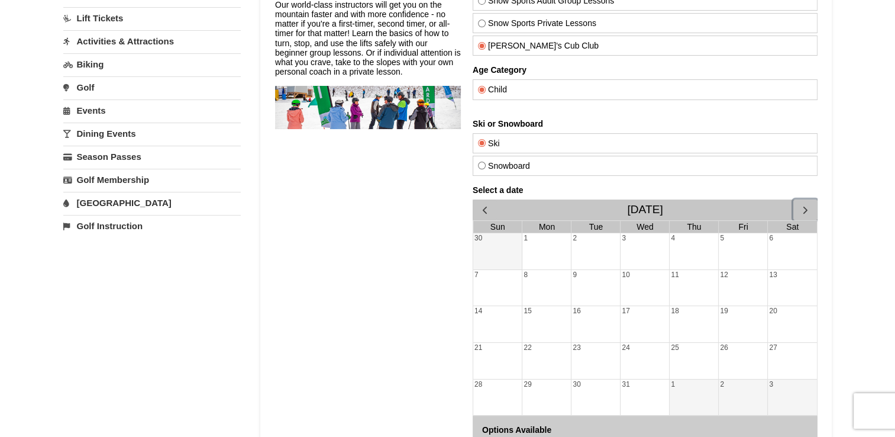
click at [773, 309] on div "20" at bounding box center [791, 324] width 49 height 36
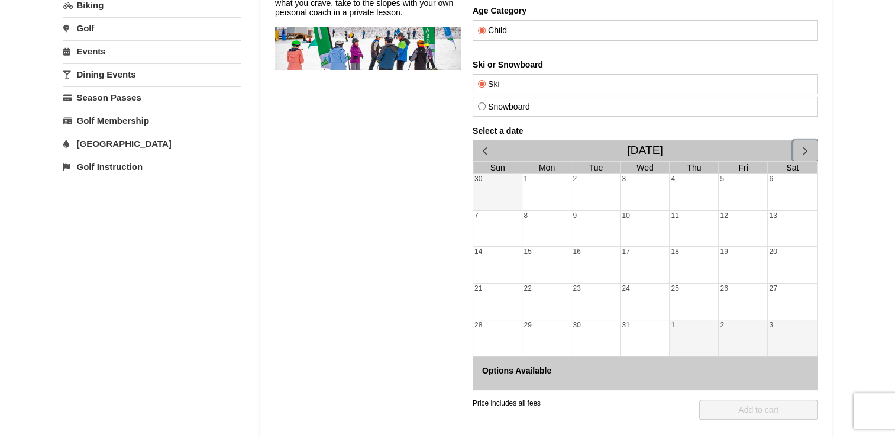
click at [799, 150] on span "button" at bounding box center [805, 150] width 12 height 12
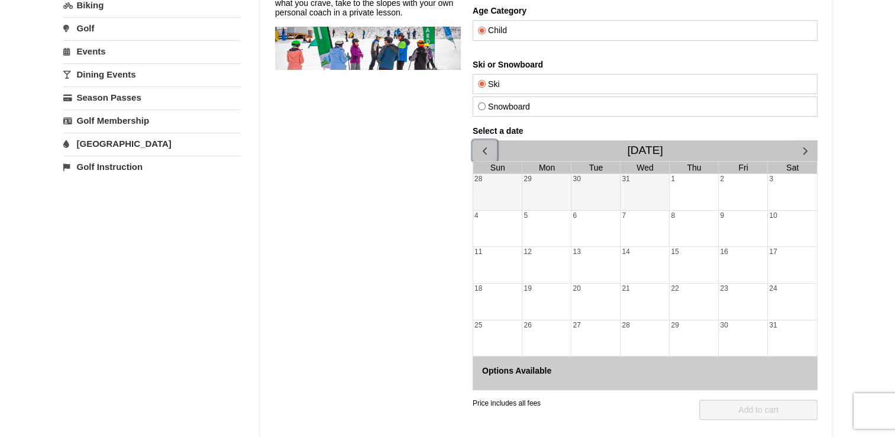
click at [479, 144] on span "button" at bounding box center [484, 150] width 12 height 12
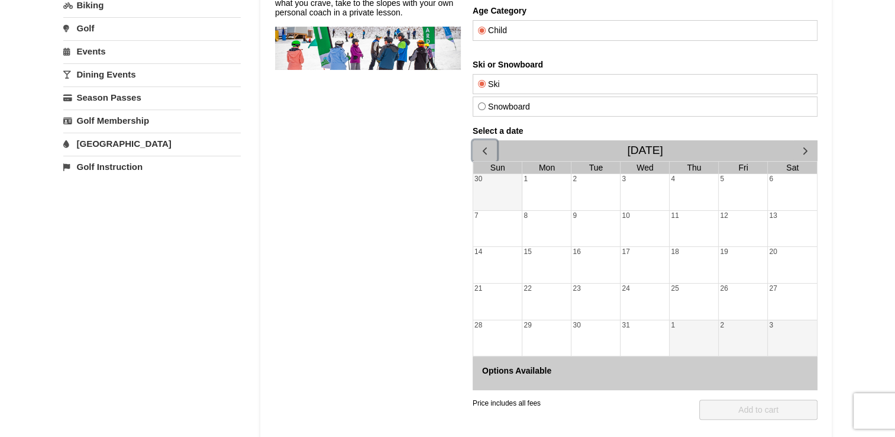
click at [479, 144] on span "button" at bounding box center [484, 150] width 12 height 12
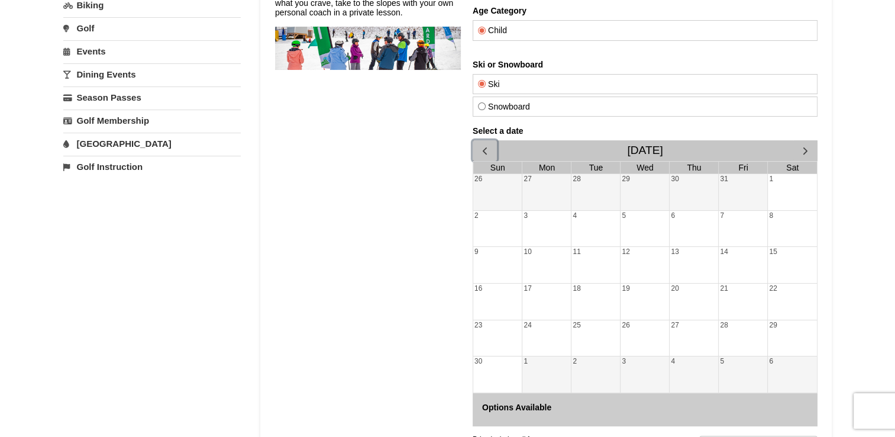
click at [479, 144] on span "button" at bounding box center [484, 150] width 12 height 12
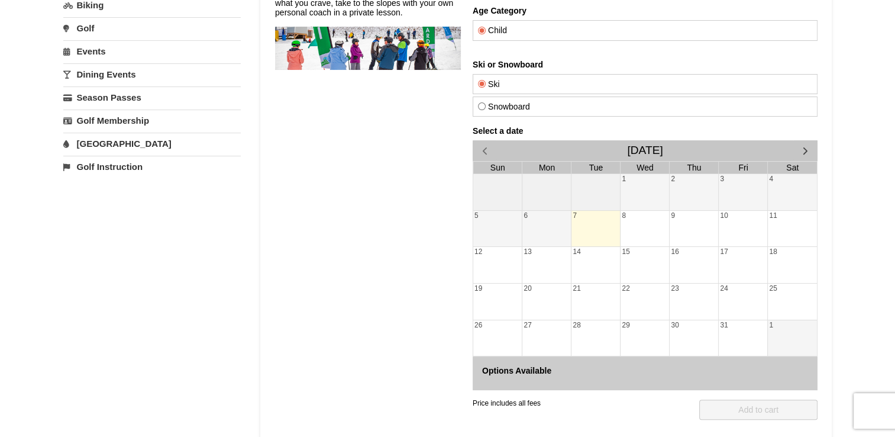
click at [606, 320] on div "28" at bounding box center [595, 338] width 49 height 36
click at [800, 145] on span "button" at bounding box center [805, 150] width 12 height 12
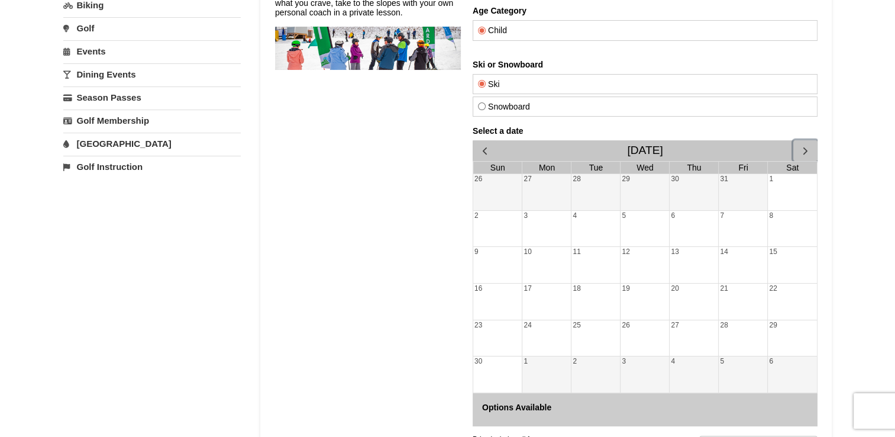
click at [800, 146] on span "button" at bounding box center [805, 150] width 12 height 12
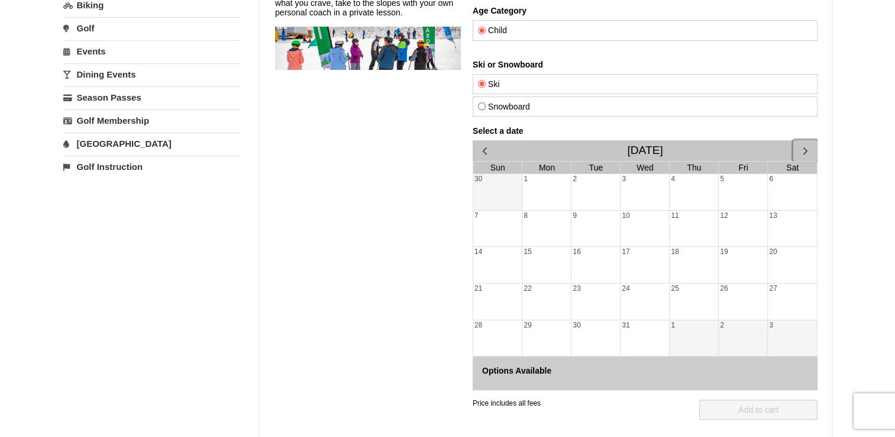
click at [800, 146] on span "button" at bounding box center [805, 150] width 12 height 12
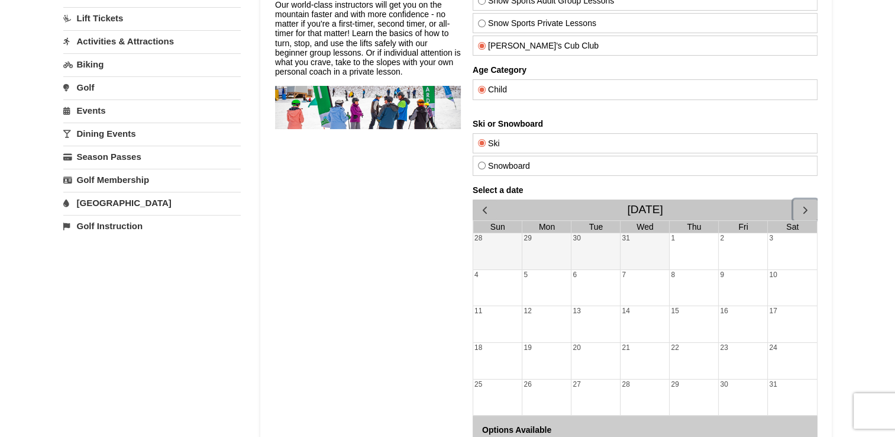
scroll to position [0, 0]
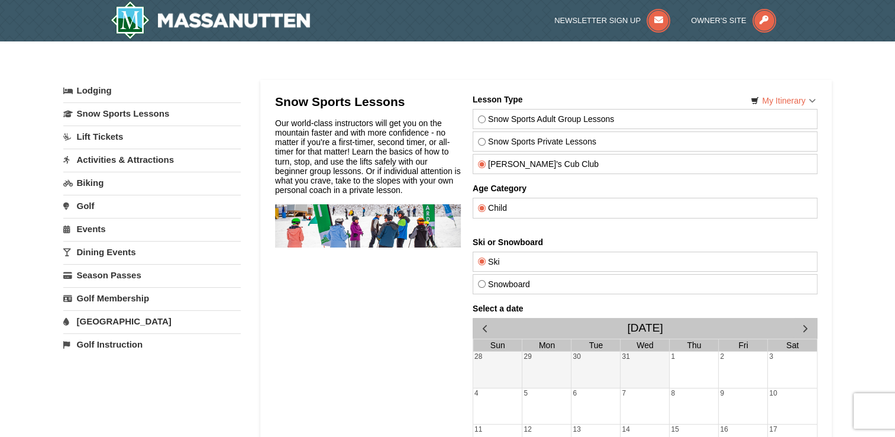
click at [479, 120] on input "Snow Sports Adult Group Lessons" at bounding box center [481, 119] width 8 height 8
radio input "true"
click at [485, 327] on span "button" at bounding box center [484, 328] width 12 height 12
click at [101, 131] on link "Lift Tickets" at bounding box center [151, 136] width 177 height 22
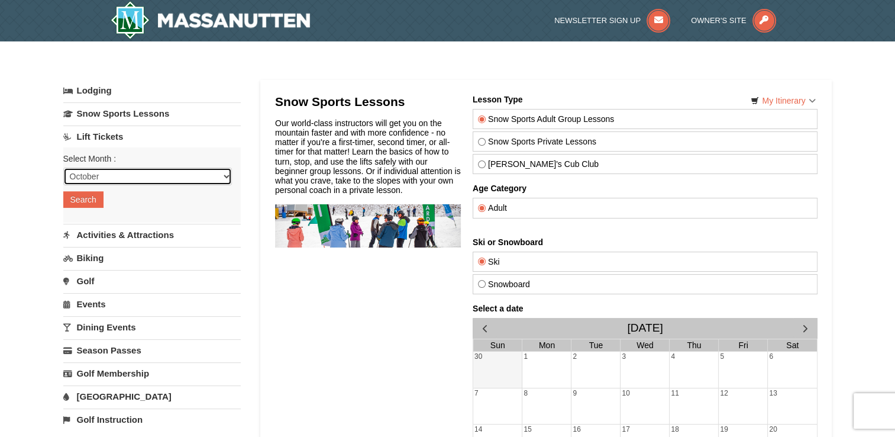
click at [101, 174] on select "October November December January February March April May June July August Sep…" at bounding box center [147, 176] width 169 height 18
select select "12"
click at [63, 167] on select "October November December January February March April May June July August Sep…" at bounding box center [147, 176] width 169 height 18
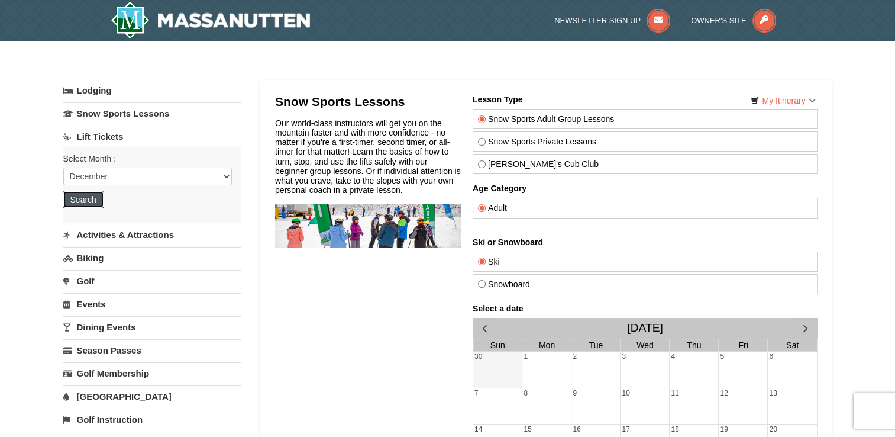
click at [88, 198] on button "Search" at bounding box center [83, 199] width 40 height 17
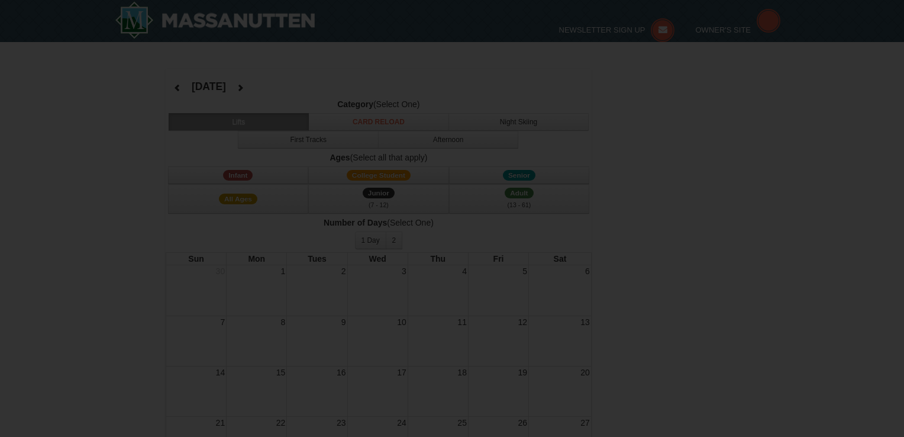
select select "12"
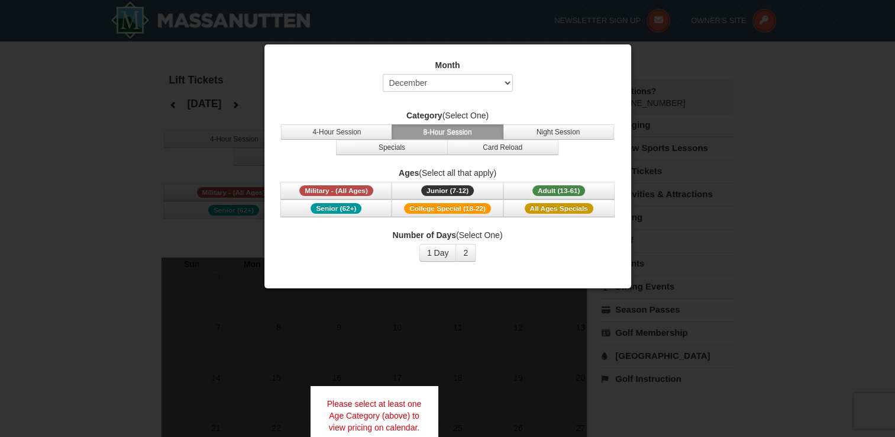
click at [513, 33] on div at bounding box center [447, 218] width 895 height 437
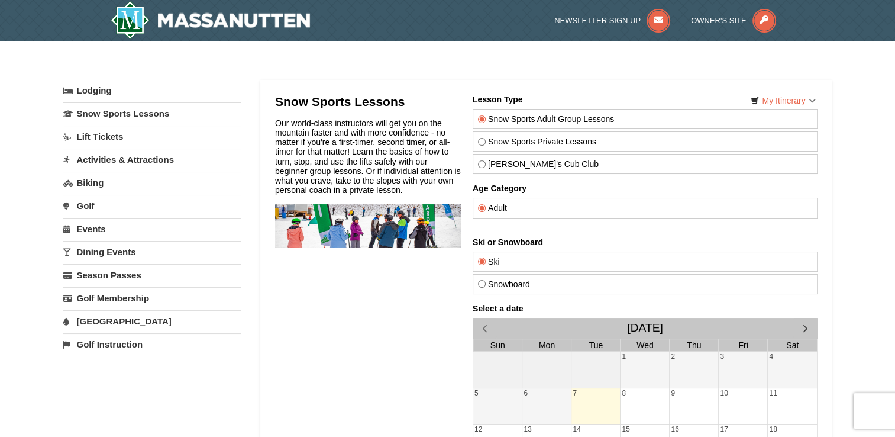
click at [96, 164] on link "Activities & Attractions" at bounding box center [151, 159] width 177 height 22
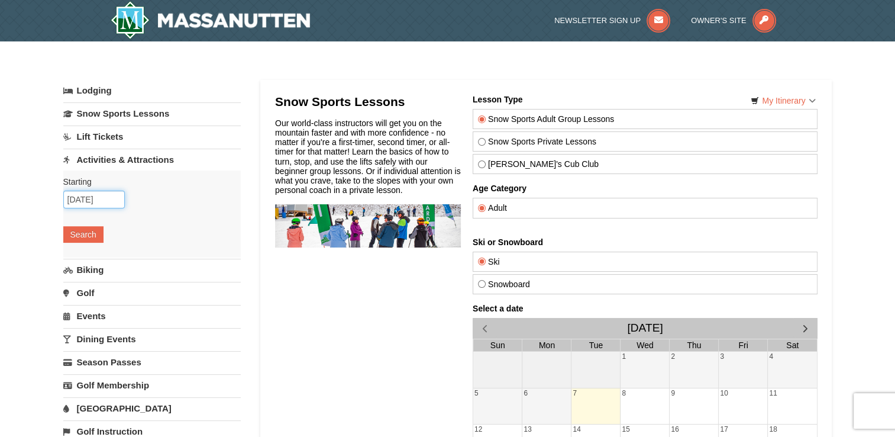
click at [99, 202] on input "10/07/2025" at bounding box center [94, 199] width 62 height 18
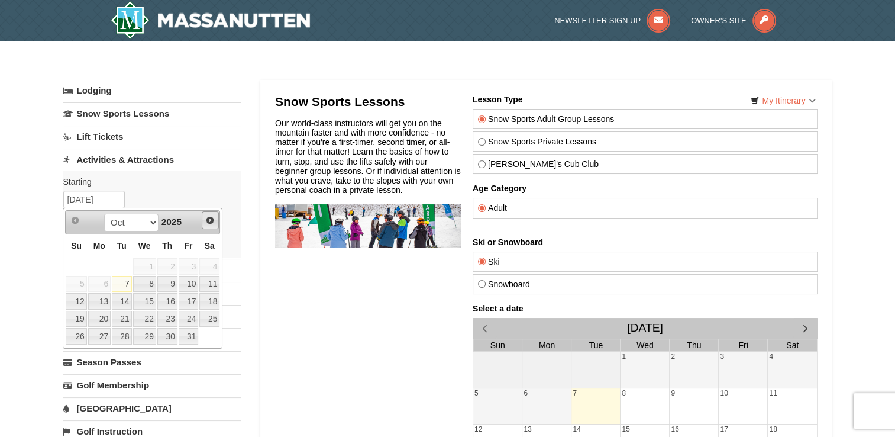
click at [205, 219] on span "Next" at bounding box center [209, 219] width 9 height 9
click at [211, 302] on link "20" at bounding box center [209, 301] width 20 height 17
type input "[DATE]"
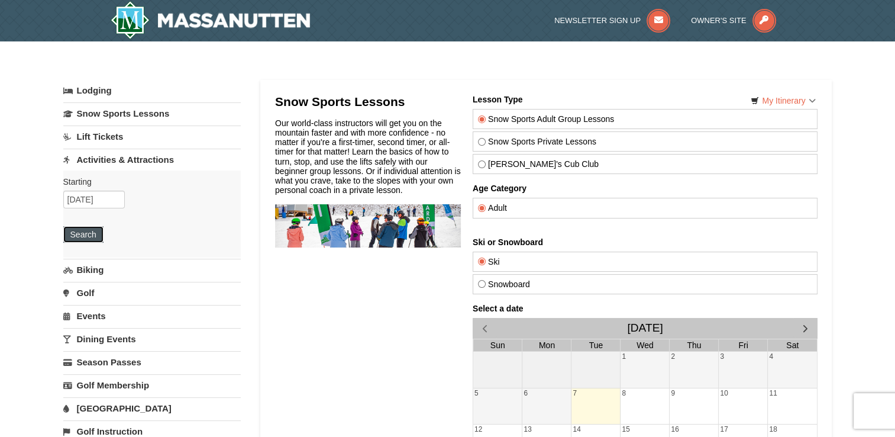
click at [88, 235] on button "Search" at bounding box center [83, 234] width 40 height 17
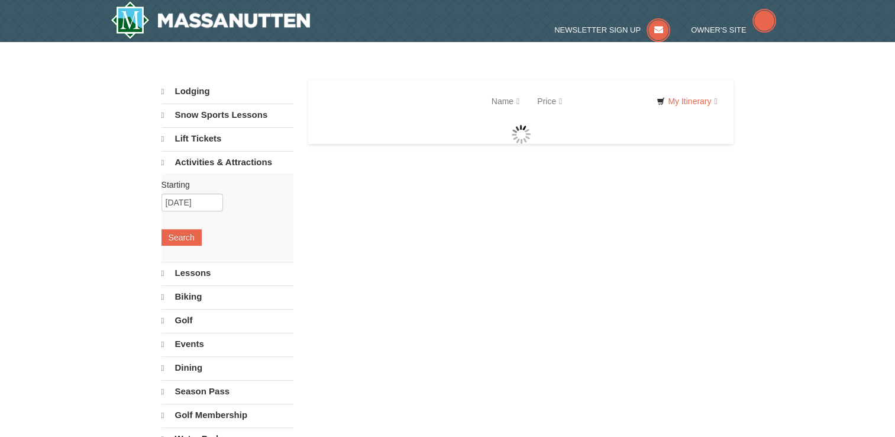
select select "10"
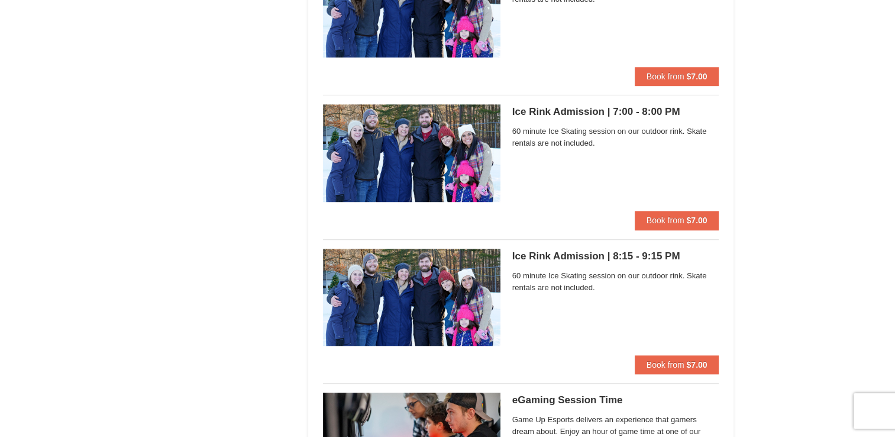
scroll to position [414, 0]
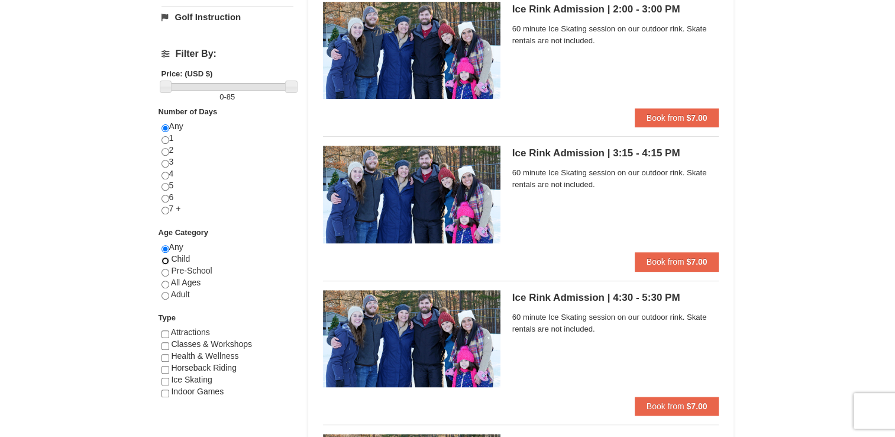
click at [164, 259] on input "radio" at bounding box center [166, 261] width 8 height 8
radio input "true"
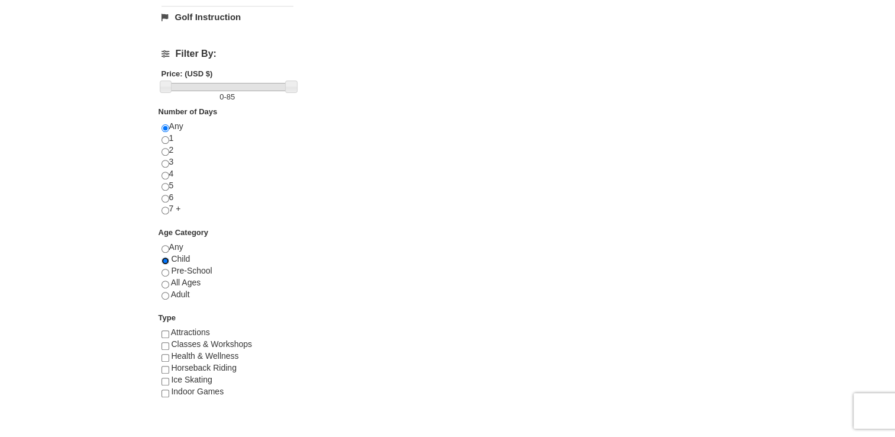
scroll to position [0, 0]
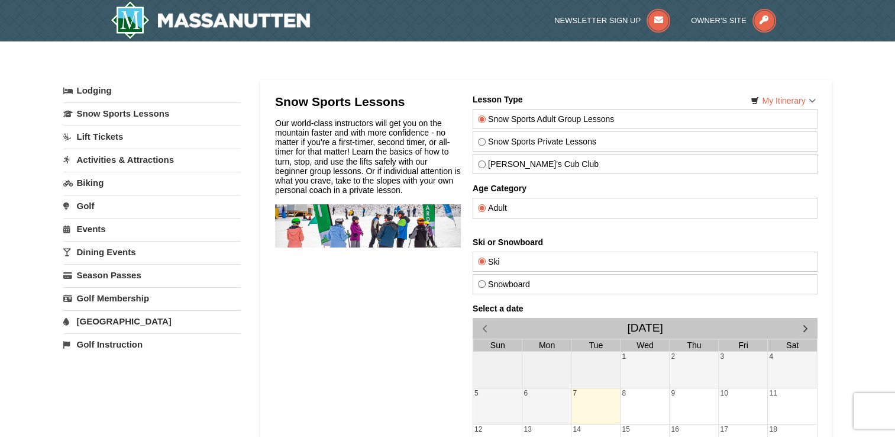
click at [149, 163] on link "Activities & Attractions" at bounding box center [151, 159] width 177 height 22
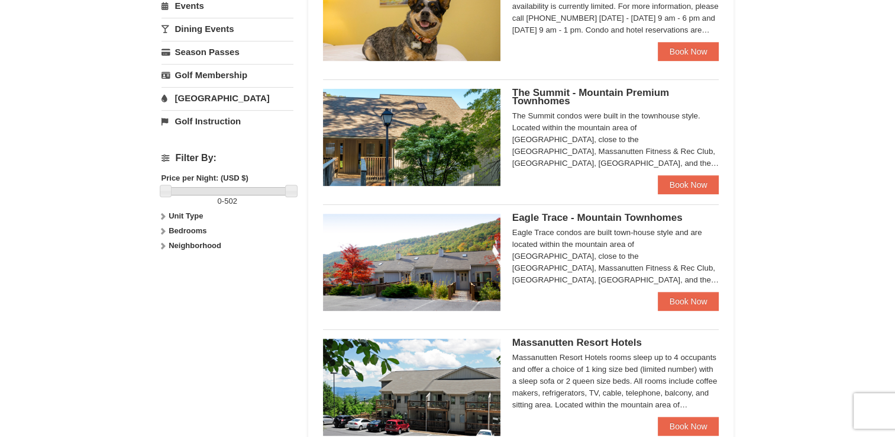
scroll to position [473, 0]
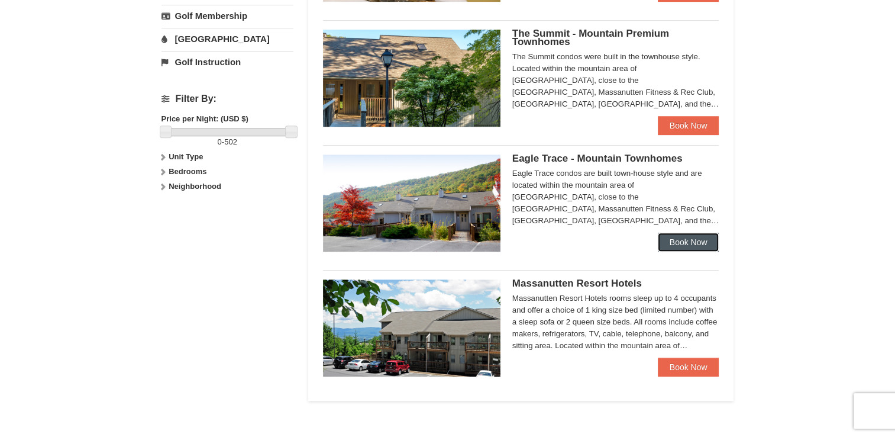
click at [684, 244] on link "Book Now" at bounding box center [689, 241] width 62 height 19
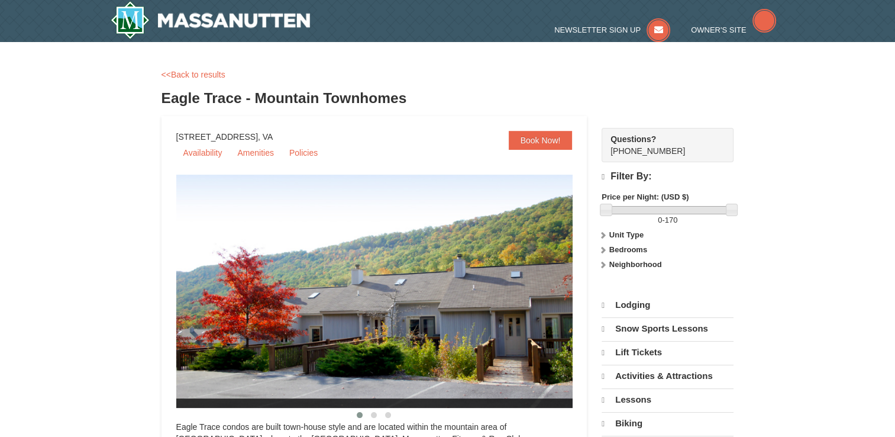
select select "10"
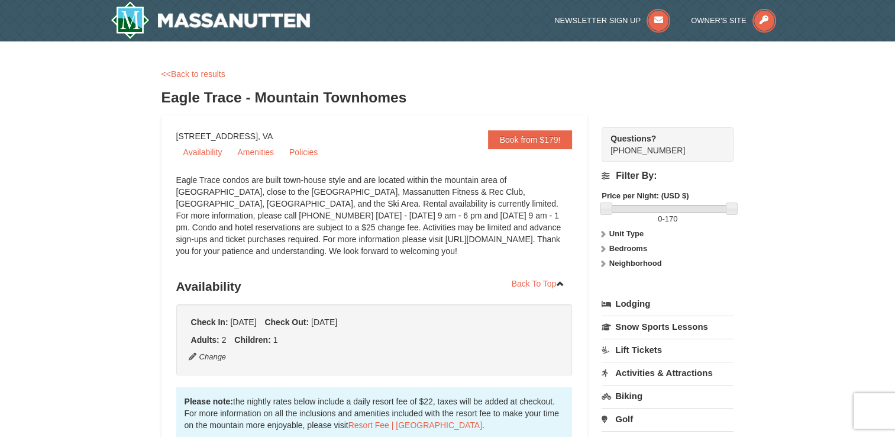
click at [613, 248] on strong "Bedrooms" at bounding box center [628, 248] width 38 height 9
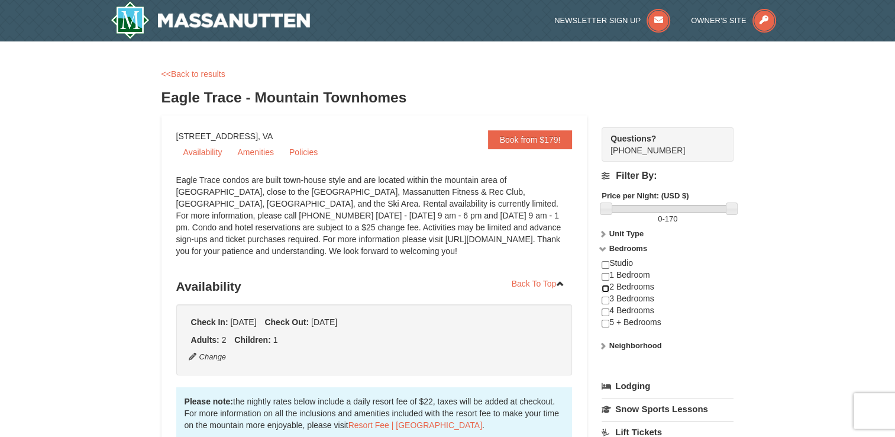
click at [607, 286] on input "checkbox" at bounding box center [606, 289] width 8 height 8
checkbox input "true"
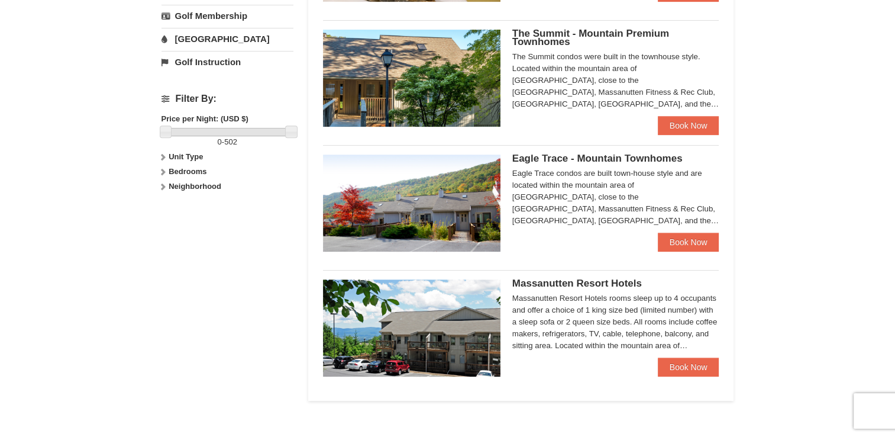
click at [173, 171] on strong "Bedrooms" at bounding box center [188, 171] width 38 height 9
click at [164, 212] on input "checkbox" at bounding box center [166, 212] width 8 height 8
checkbox input "true"
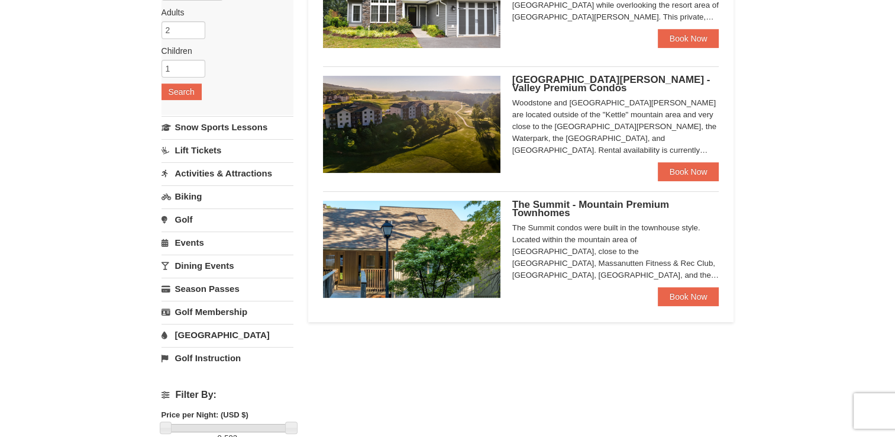
scroll to position [59, 0]
